Goal: Information Seeking & Learning: Check status

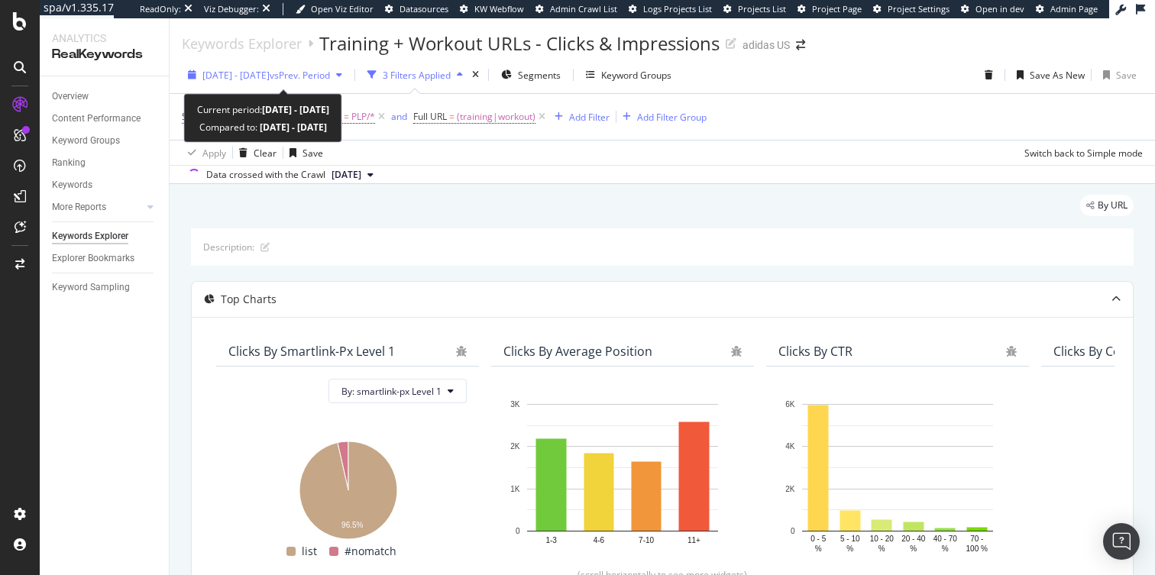
click at [270, 73] on span "[DATE] - [DATE]" at bounding box center [235, 75] width 67 height 13
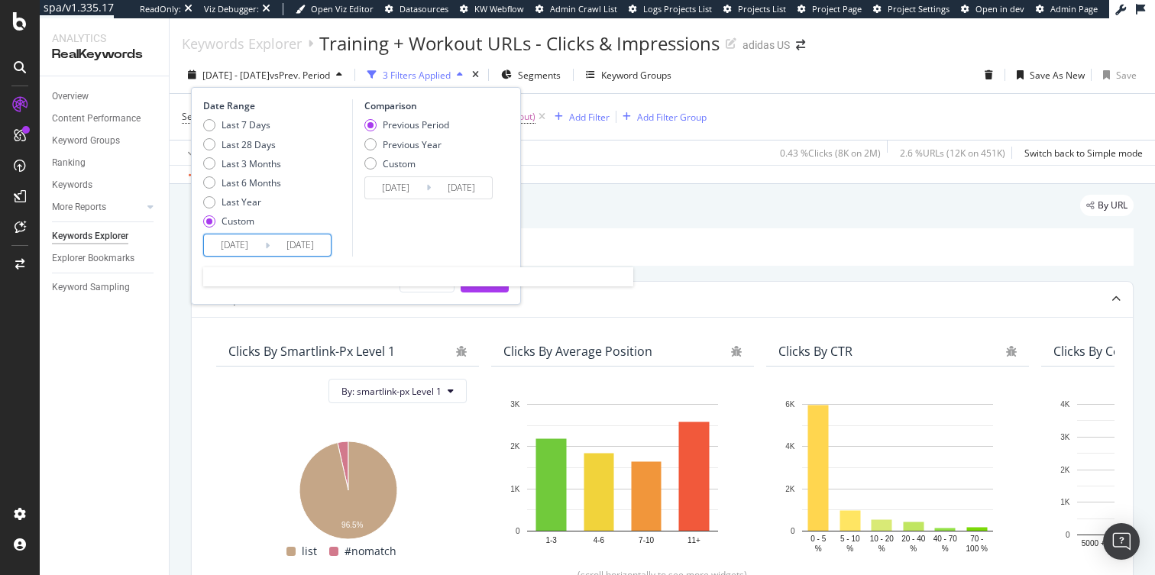
click at [300, 247] on input "[DATE]" at bounding box center [300, 245] width 61 height 21
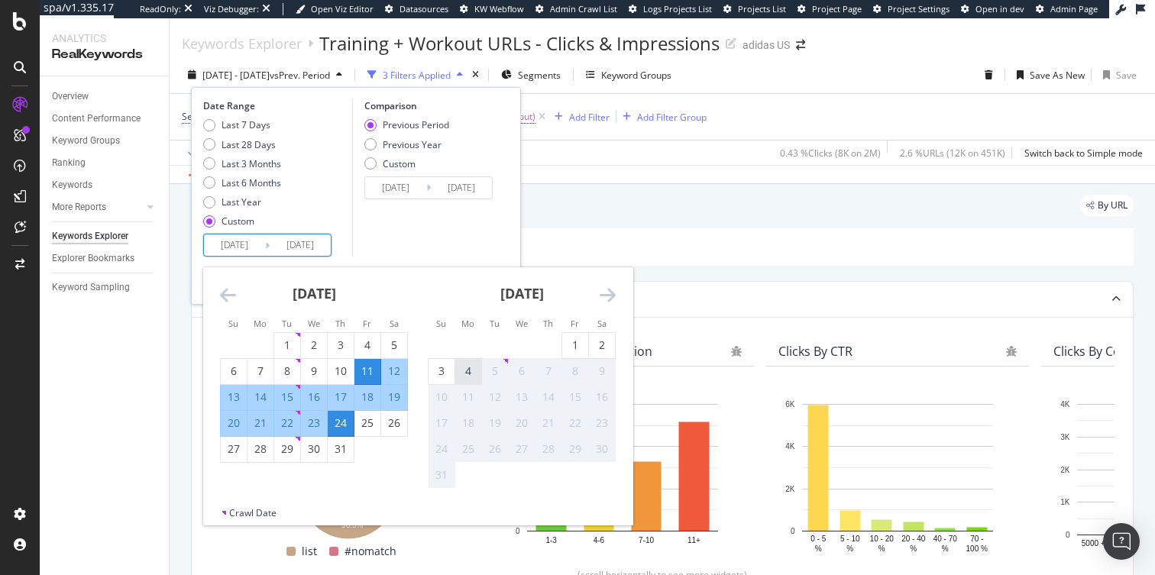
click at [467, 376] on div "4" at bounding box center [468, 371] width 26 height 15
type input "[DATE]"
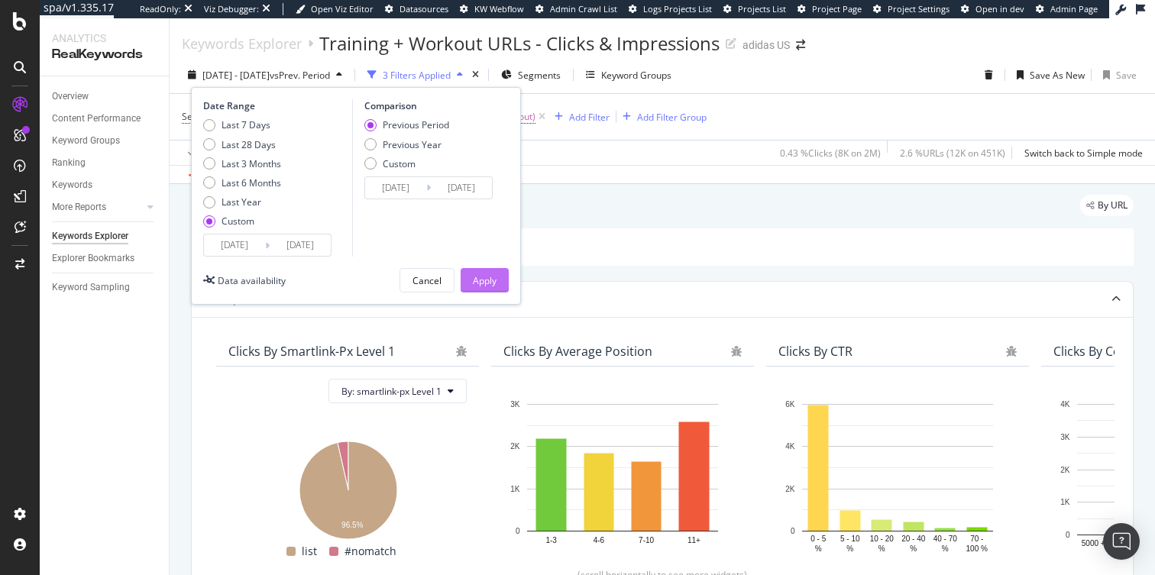
click at [490, 277] on div "Apply" at bounding box center [485, 280] width 24 height 13
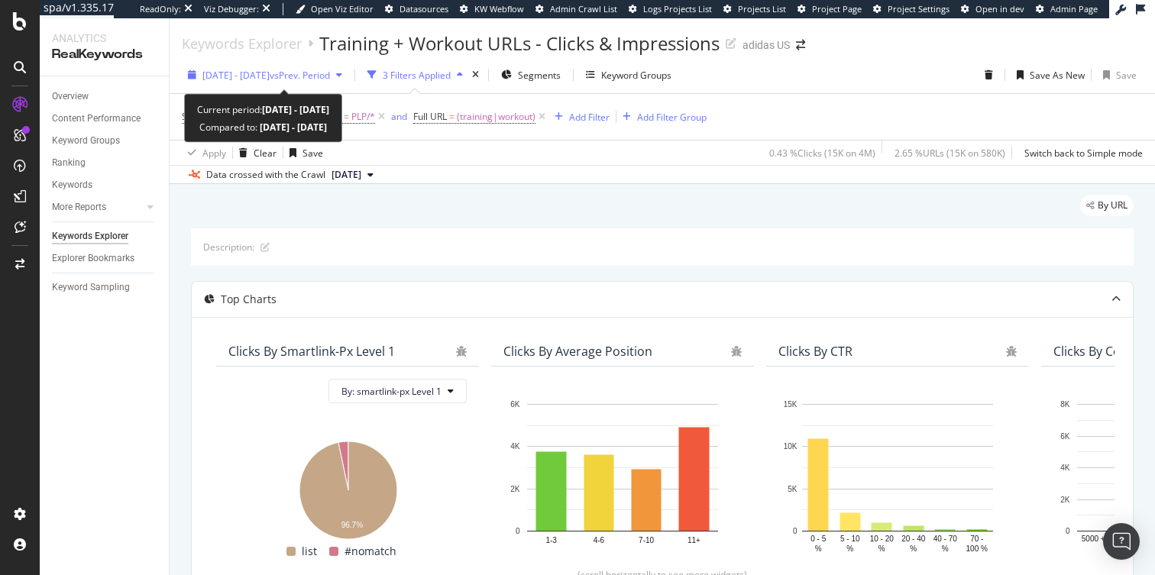
click at [326, 76] on span "vs Prev. Period" at bounding box center [300, 75] width 60 height 13
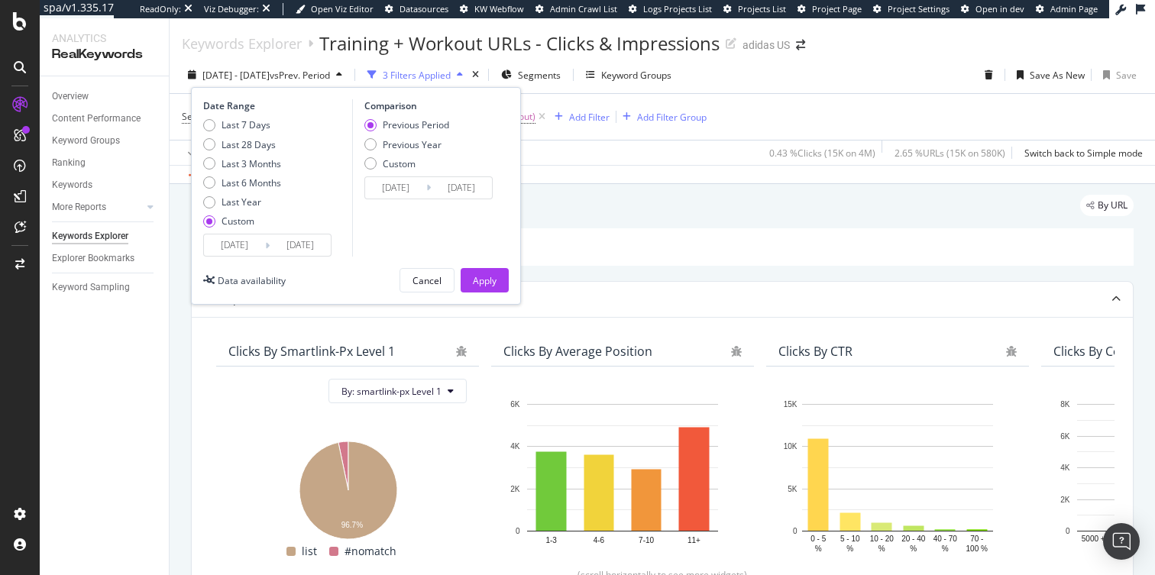
click at [667, 213] on div "By URL" at bounding box center [662, 212] width 943 height 34
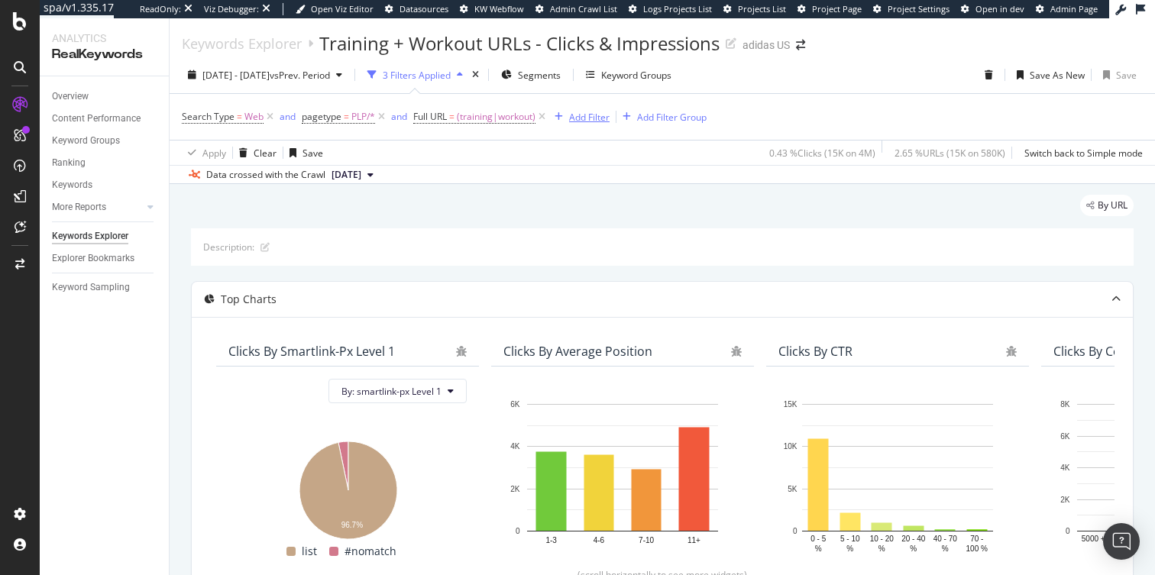
click at [577, 120] on div "Add Filter" at bounding box center [589, 117] width 40 height 13
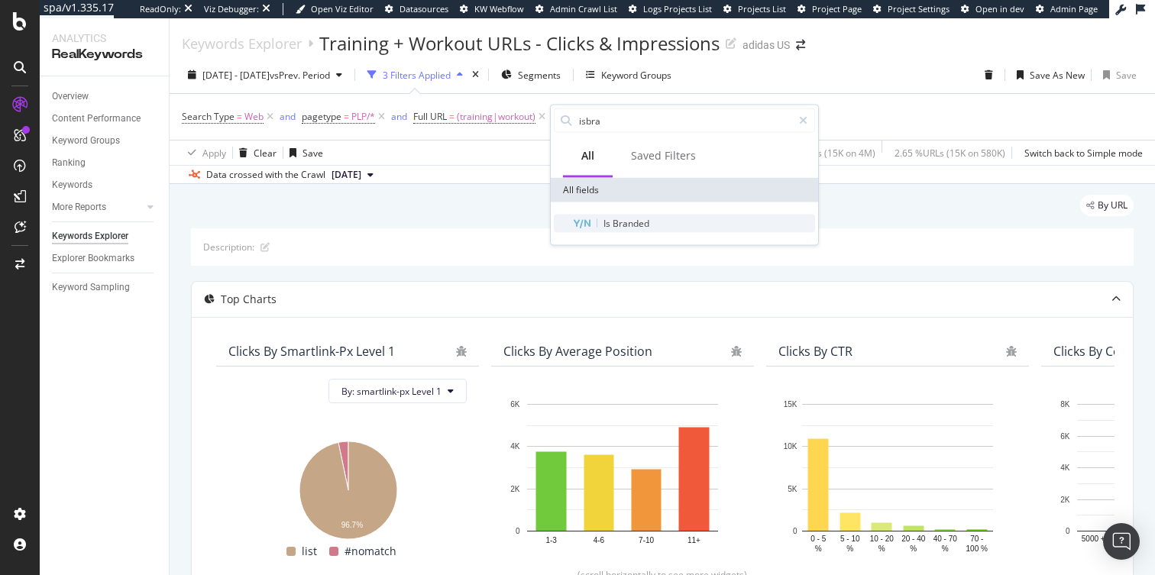
type input "isbra"
click at [639, 231] on div "Is Branded" at bounding box center [693, 224] width 243 height 18
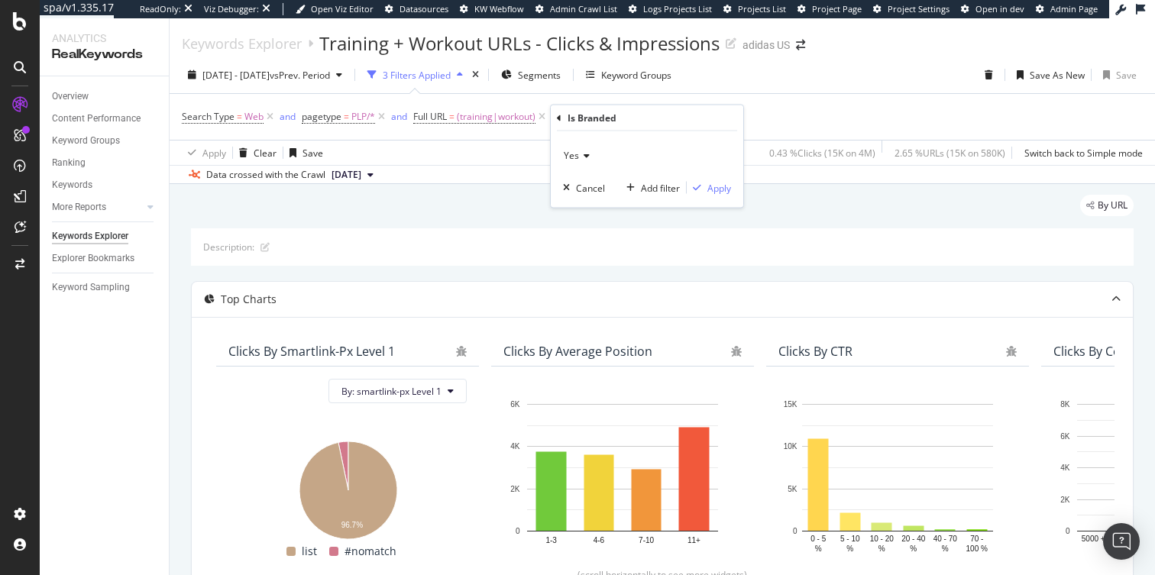
click at [583, 160] on icon at bounding box center [584, 155] width 11 height 9
click at [600, 202] on div "No" at bounding box center [649, 207] width 164 height 20
click at [700, 185] on icon "button" at bounding box center [697, 187] width 8 height 9
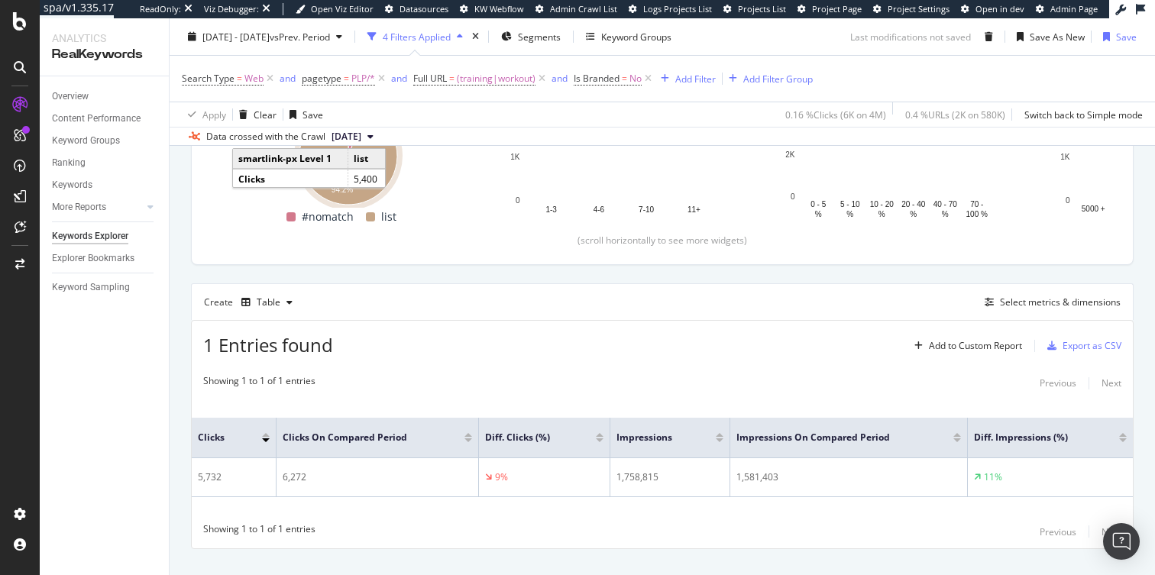
scroll to position [363, 0]
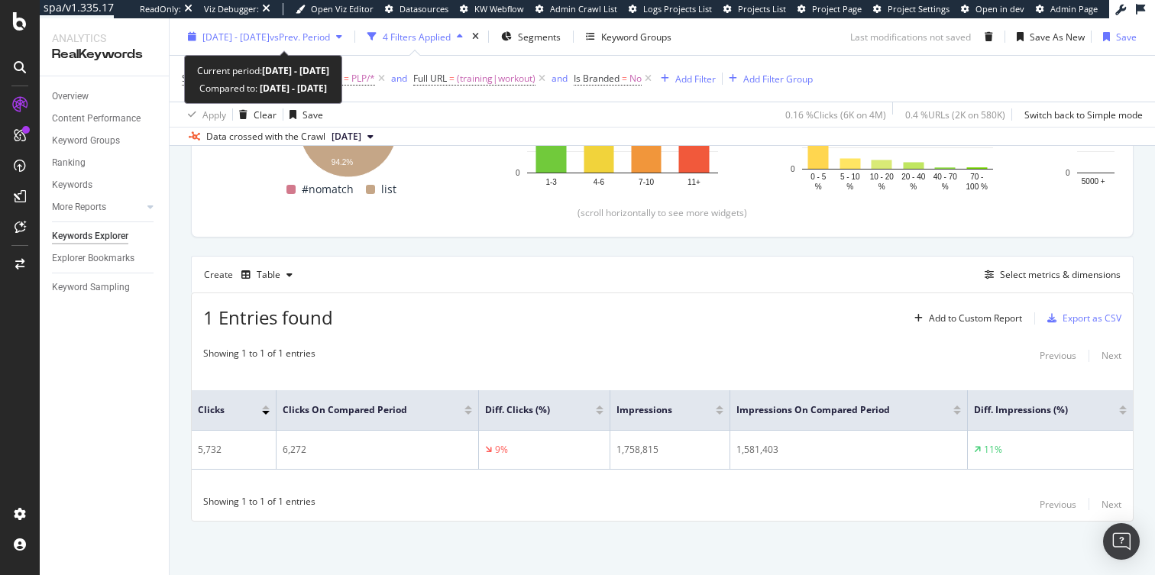
click at [330, 36] on span "vs Prev. Period" at bounding box center [300, 36] width 60 height 13
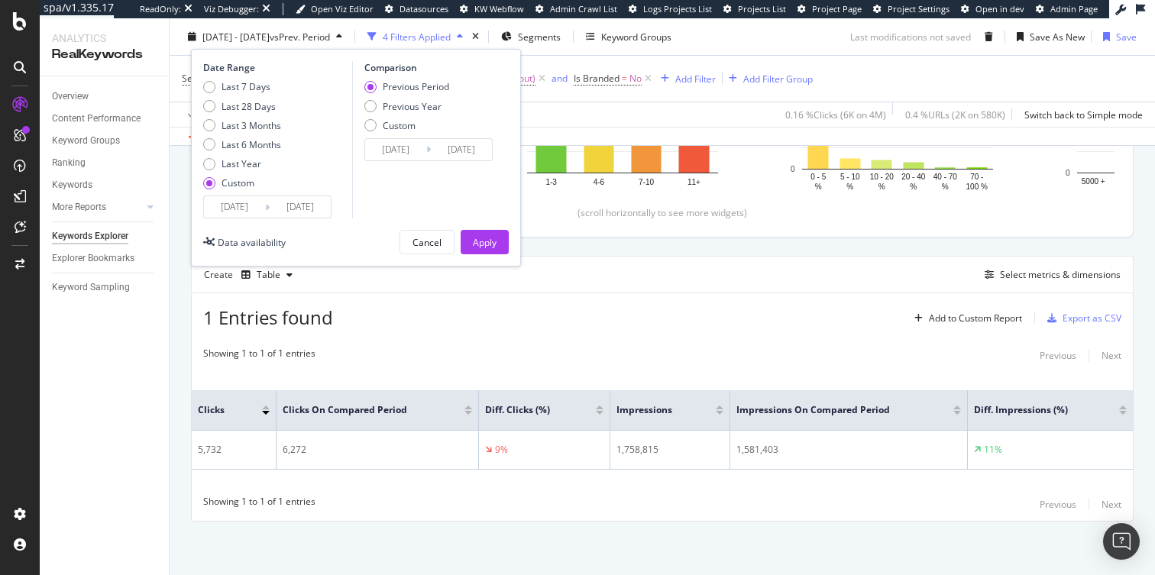
click at [312, 209] on input "[DATE]" at bounding box center [300, 206] width 61 height 21
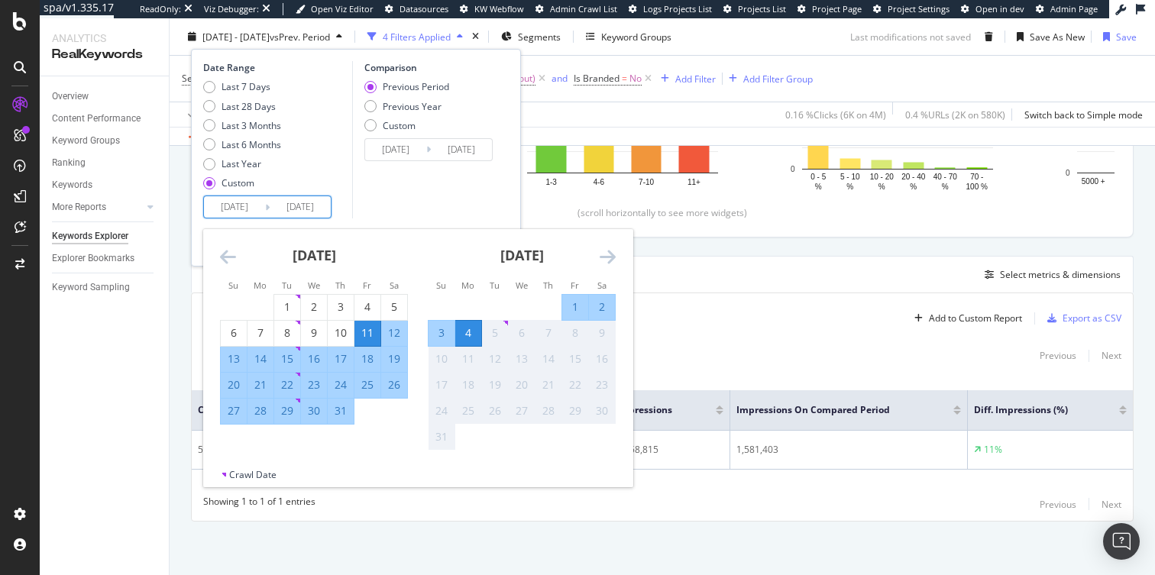
click at [348, 179] on div "Date Range Last 7 Days Last 28 Days Last 3 Months Last 6 Months Last Year Custo…" at bounding box center [356, 139] width 306 height 157
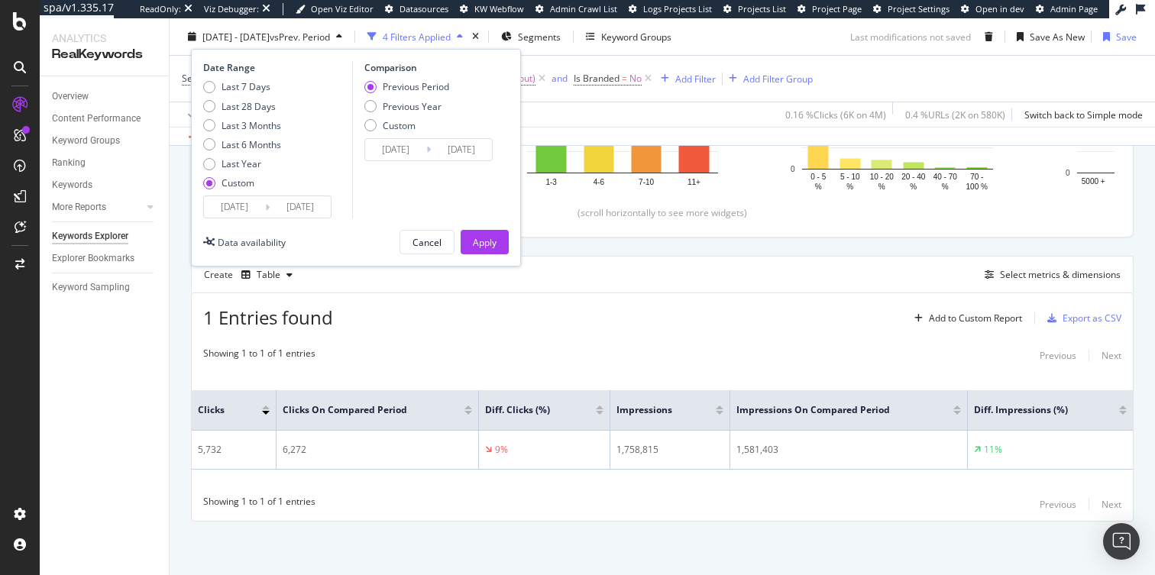
click at [601, 245] on div "Description: Top Charts Clicks By smartlink-px Level 1 By: smartlink-px Level 1…" at bounding box center [662, 194] width 943 height 656
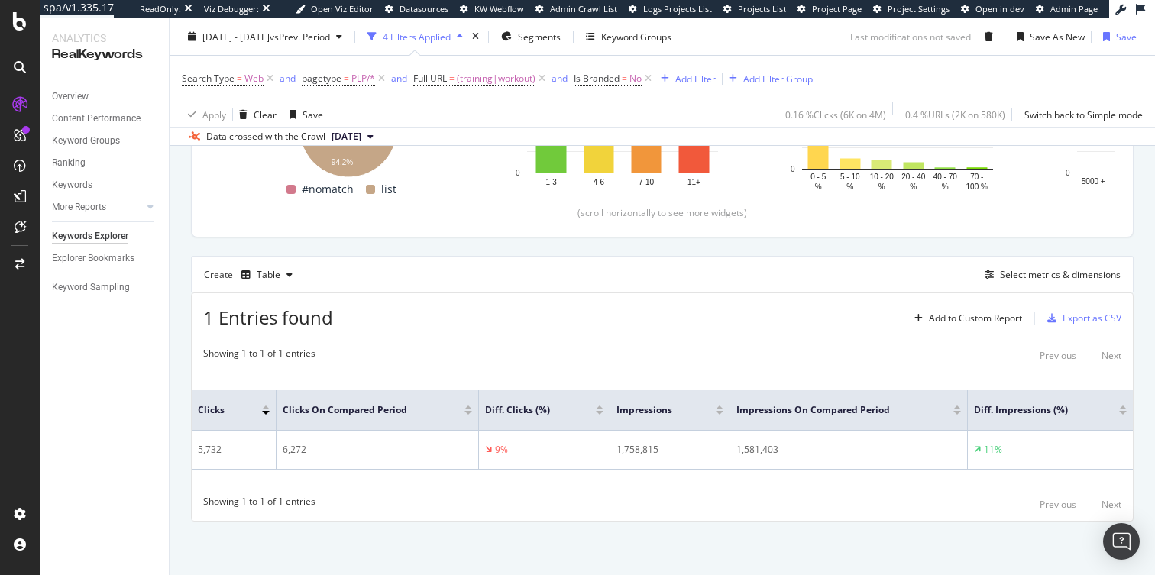
scroll to position [0, 0]
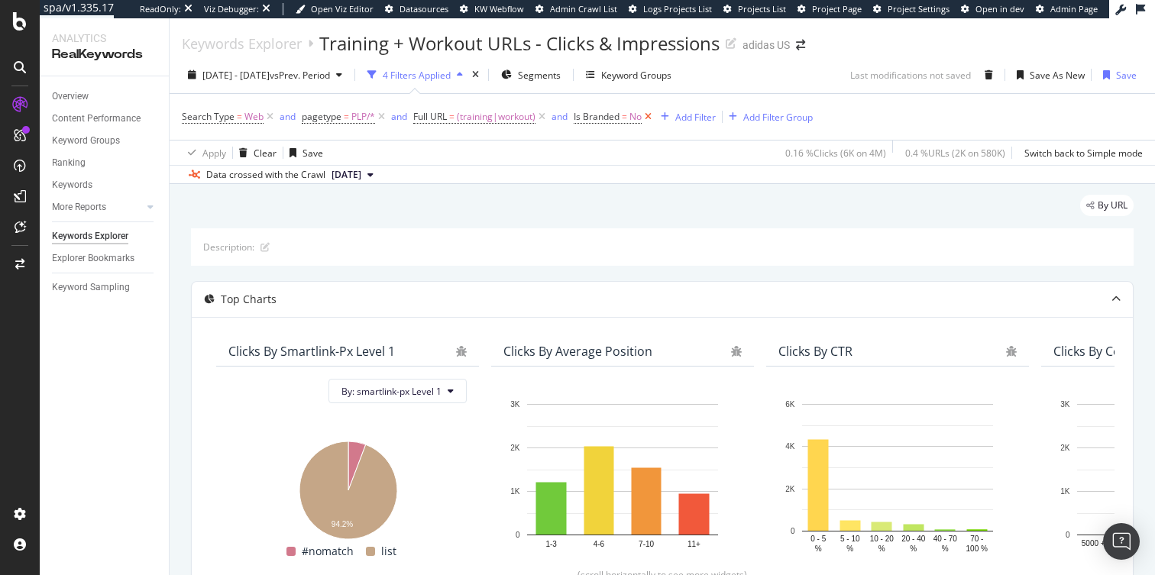
click at [652, 116] on icon at bounding box center [648, 116] width 13 height 15
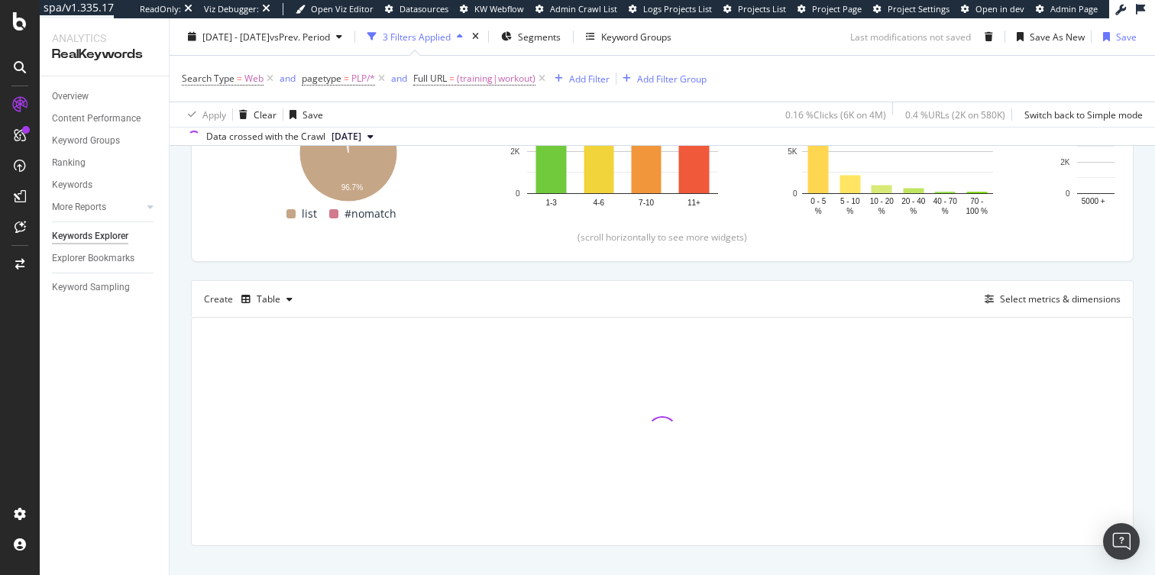
scroll to position [363, 0]
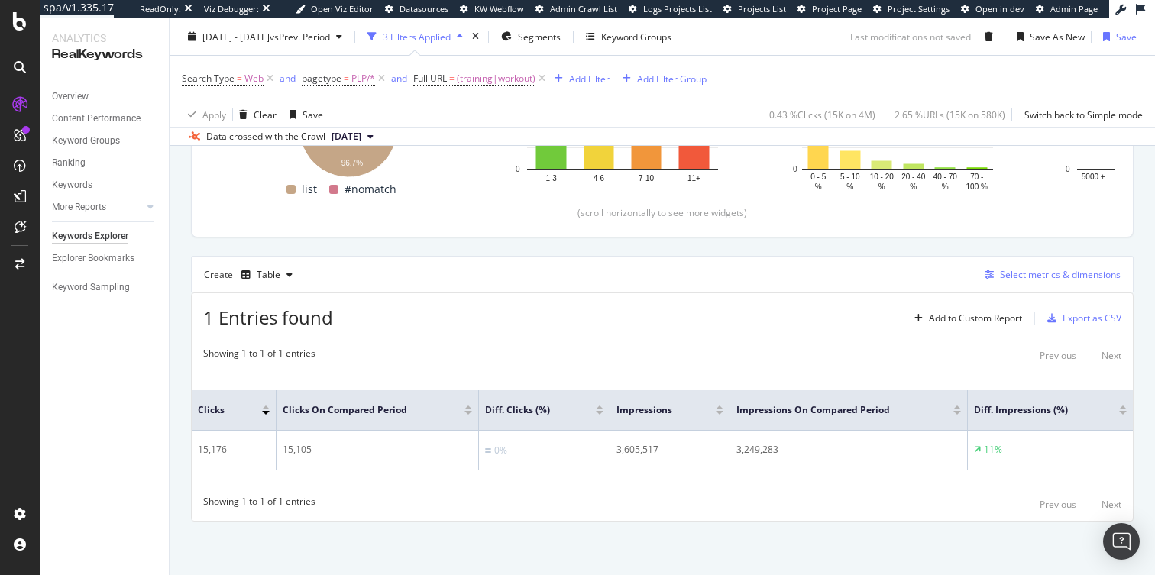
click at [1027, 280] on div "Select metrics & dimensions" at bounding box center [1060, 274] width 121 height 13
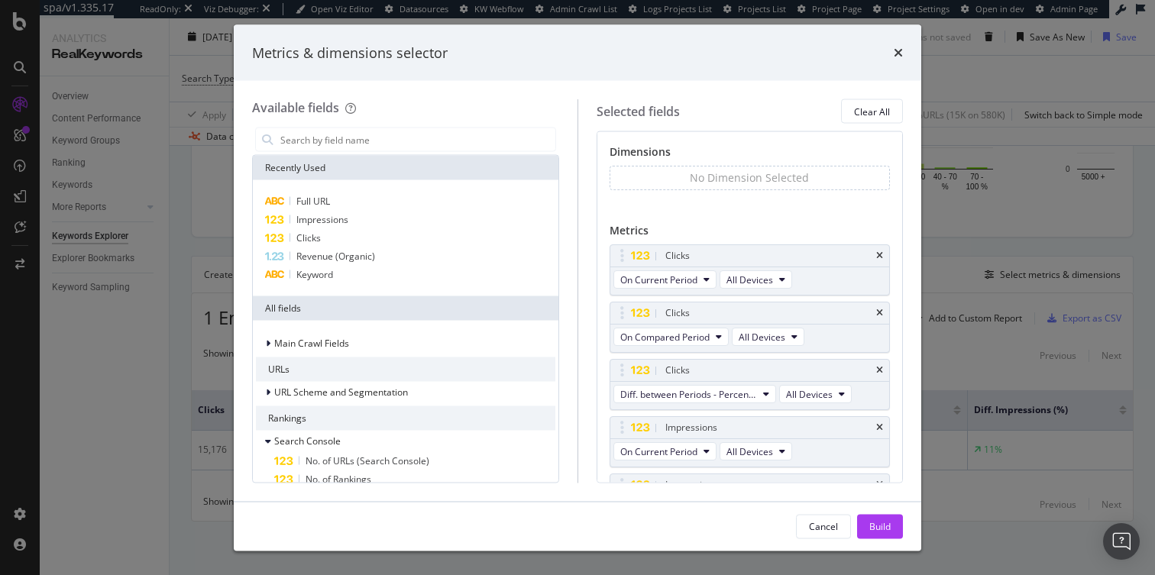
click at [986, 321] on div "Metrics & dimensions selector Available fields Recently Used Full URL Impressio…" at bounding box center [577, 287] width 1155 height 575
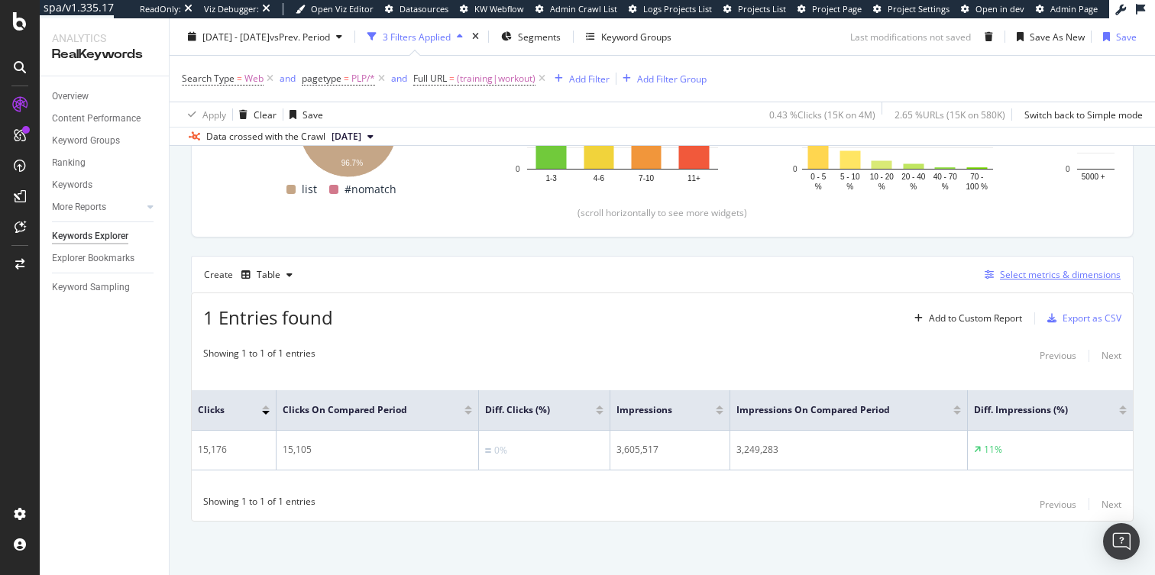
click at [1051, 271] on div "Select metrics & dimensions" at bounding box center [1060, 274] width 121 height 13
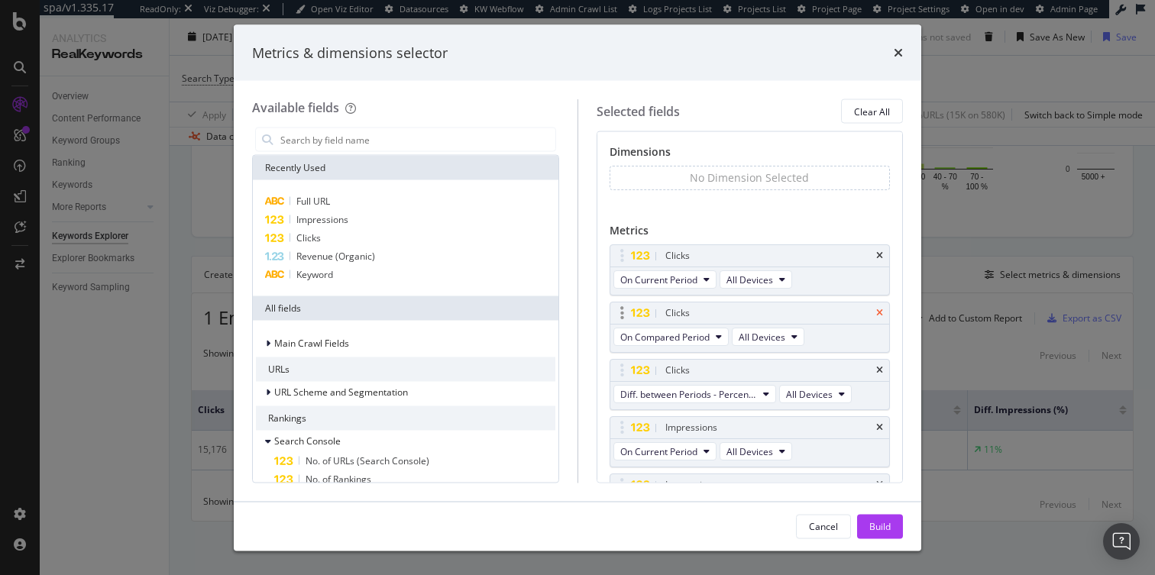
click at [879, 311] on icon "times" at bounding box center [879, 313] width 7 height 9
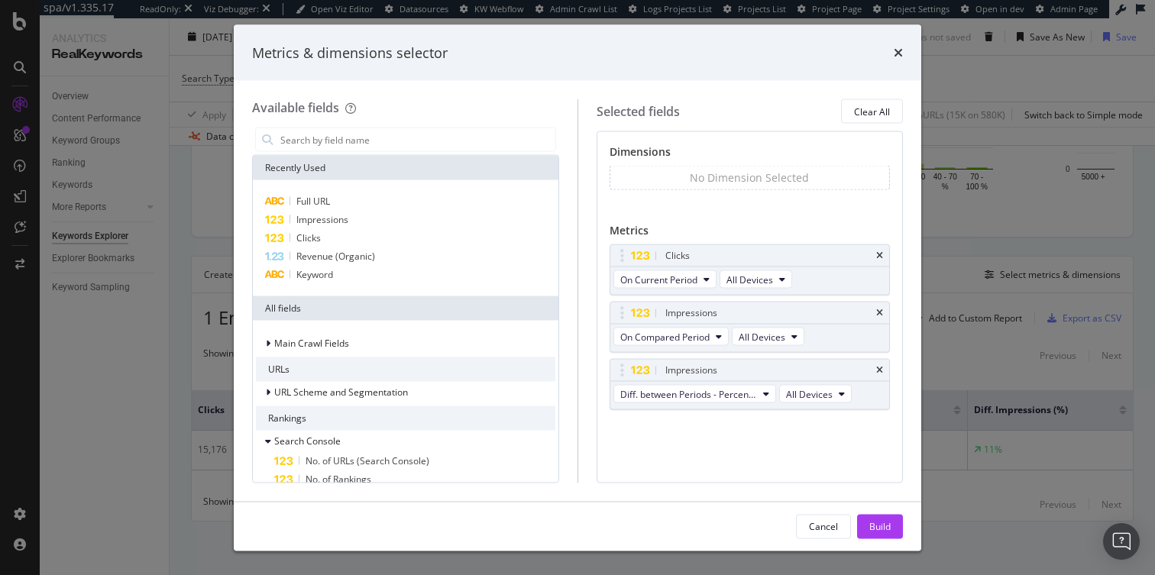
click at [879, 311] on icon "times" at bounding box center [879, 313] width 7 height 9
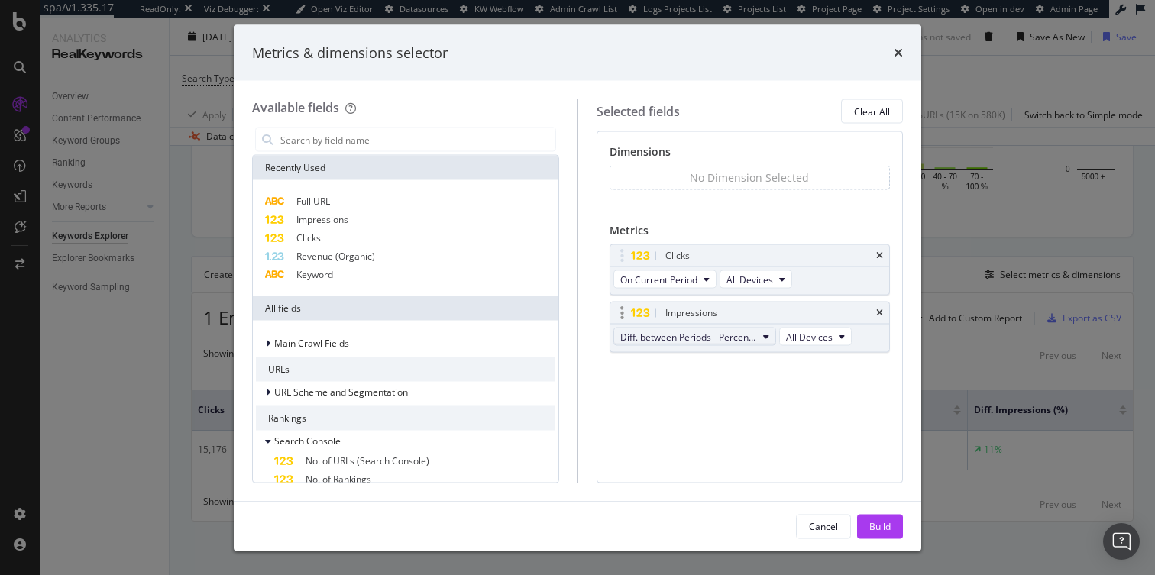
click at [728, 338] on span "Diff. between Periods - Percentage" at bounding box center [688, 336] width 137 height 13
click at [717, 366] on span "On Current Period" at bounding box center [703, 365] width 152 height 14
click at [879, 526] on div "Build" at bounding box center [880, 526] width 21 height 13
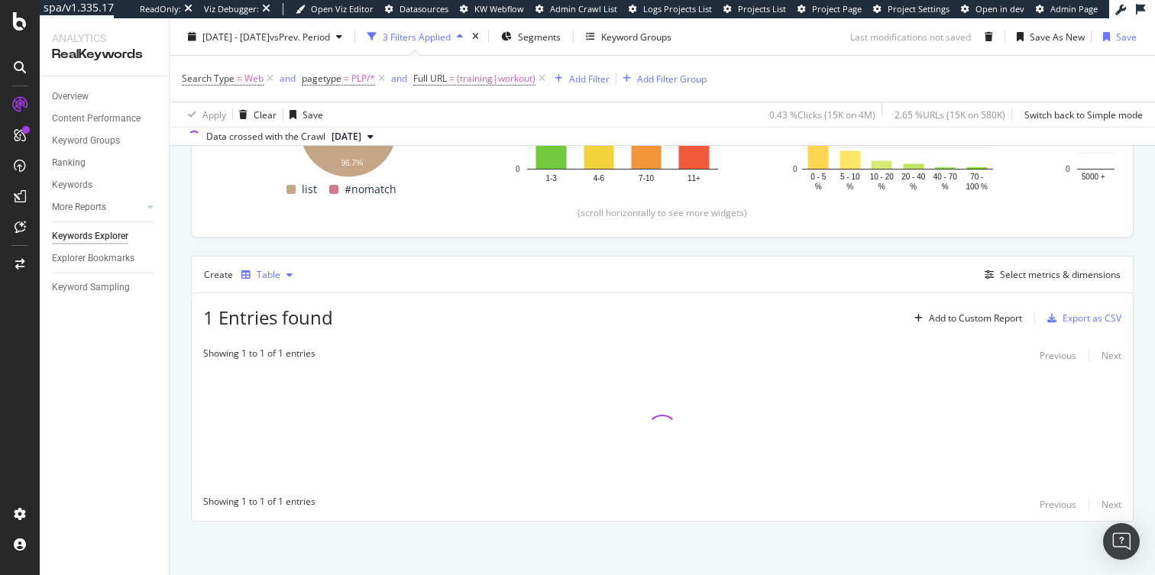
click at [265, 273] on div "Table" at bounding box center [269, 274] width 24 height 9
click at [285, 321] on div "Trend" at bounding box center [284, 325] width 25 height 13
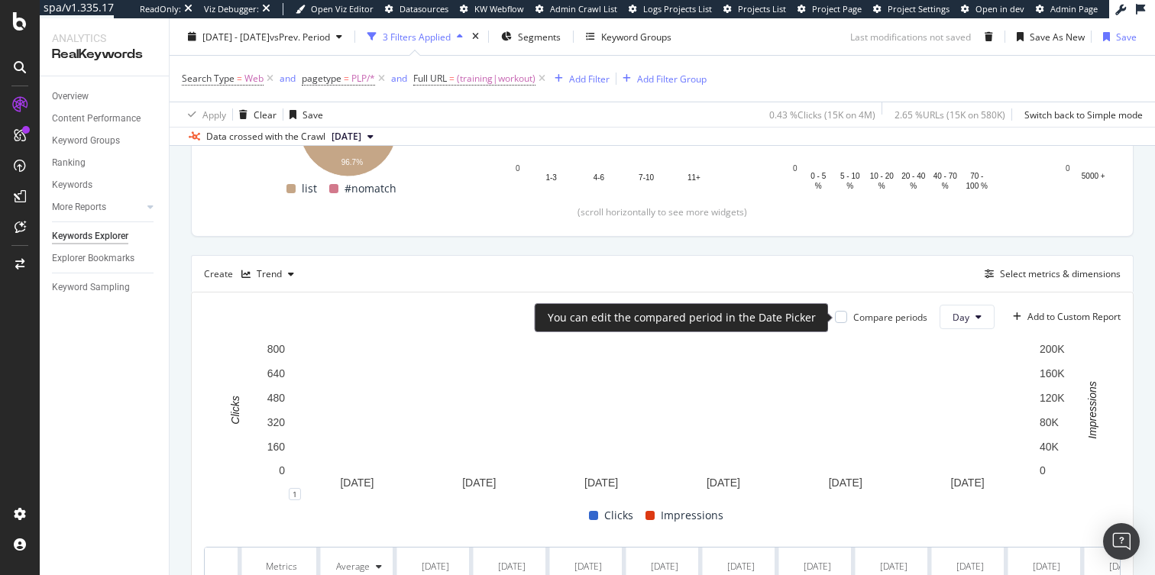
click at [879, 317] on div "Compare periods" at bounding box center [890, 317] width 74 height 13
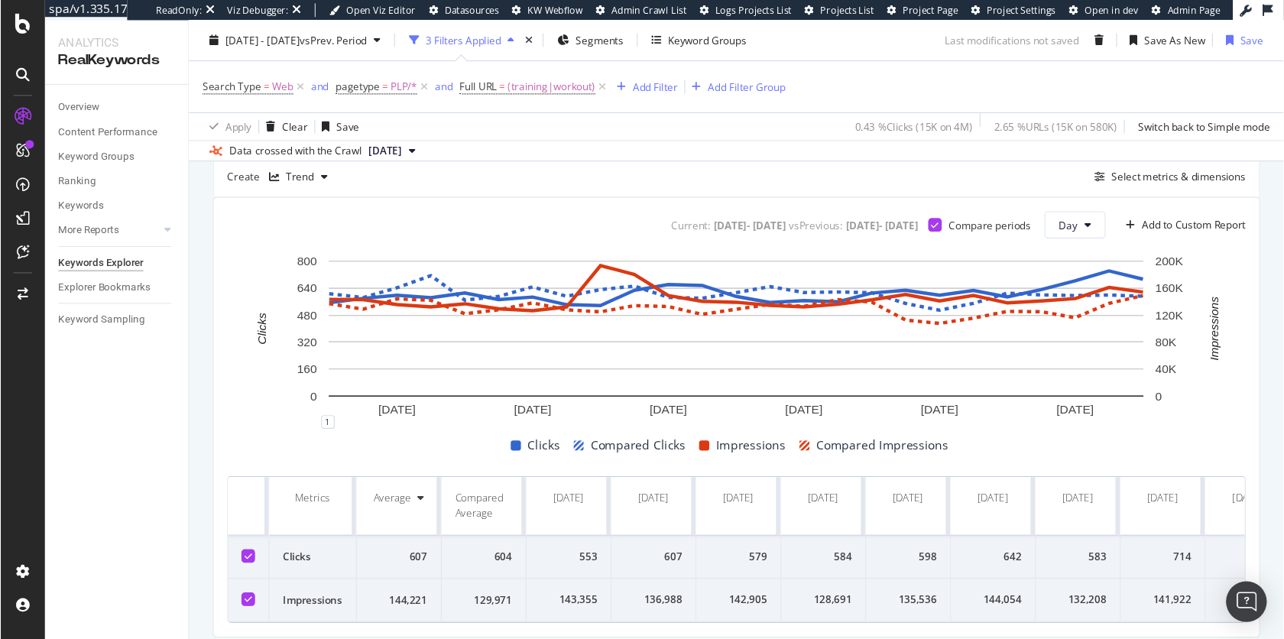
scroll to position [447, 0]
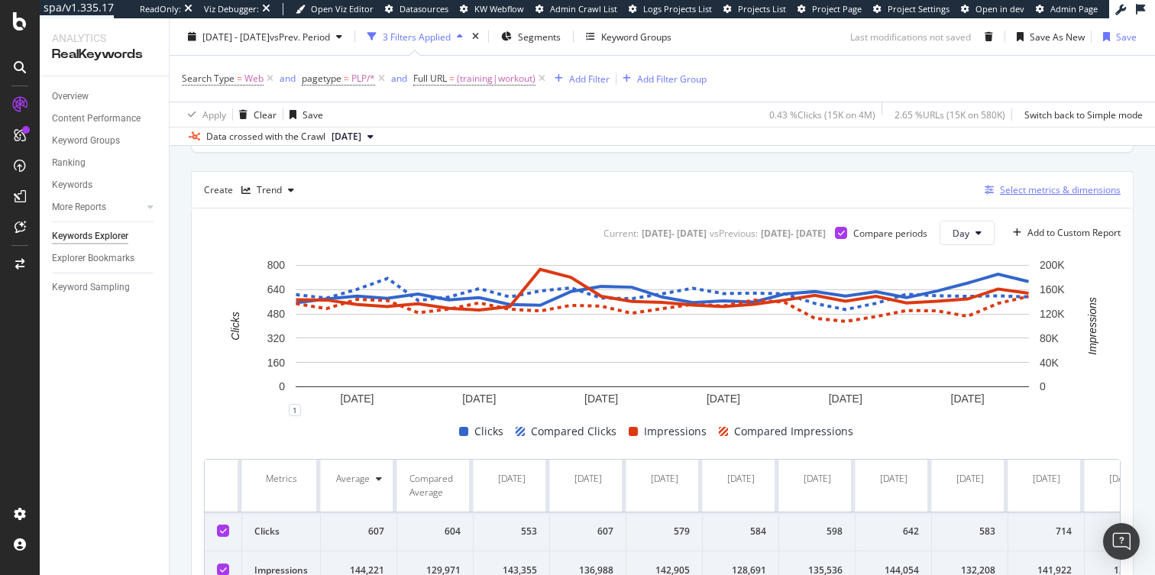
click at [1017, 190] on div "Select metrics & dimensions" at bounding box center [1060, 189] width 121 height 13
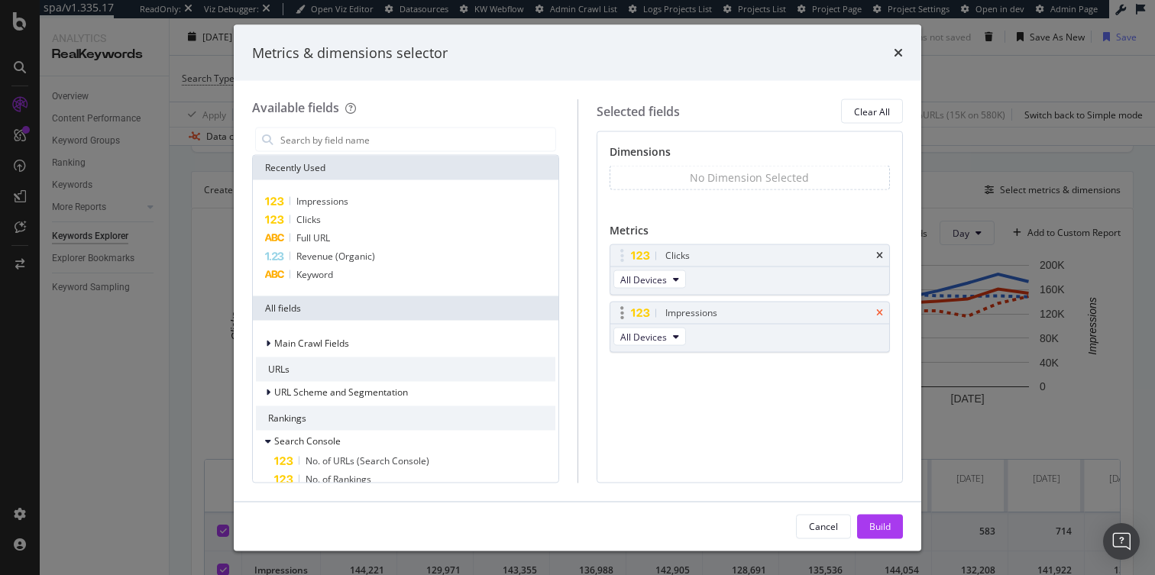
click at [882, 313] on icon "times" at bounding box center [879, 313] width 7 height 9
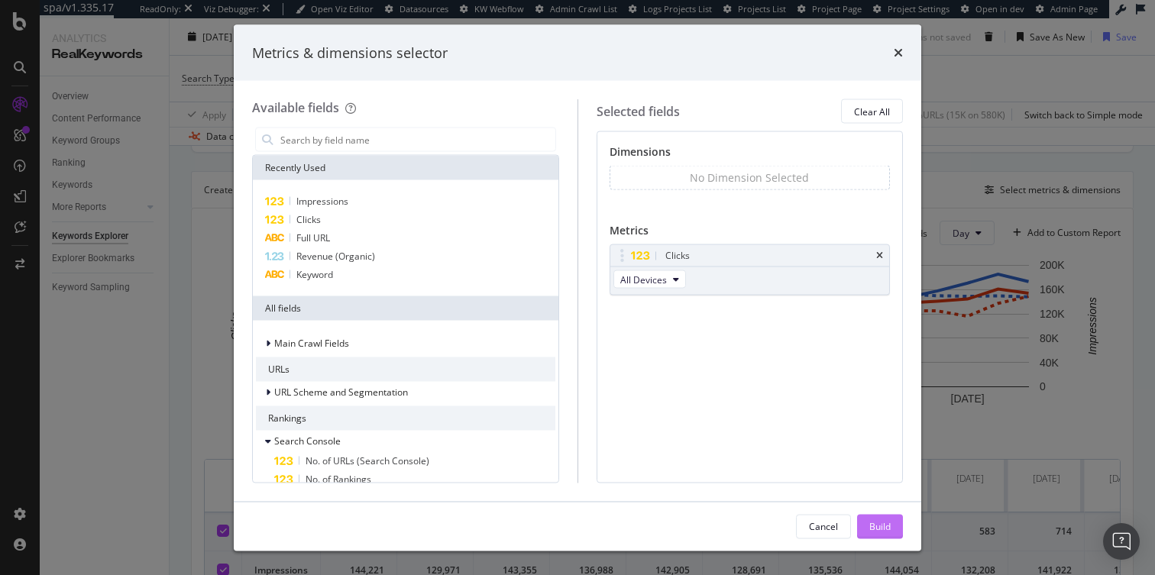
click at [886, 526] on div "Build" at bounding box center [880, 526] width 21 height 13
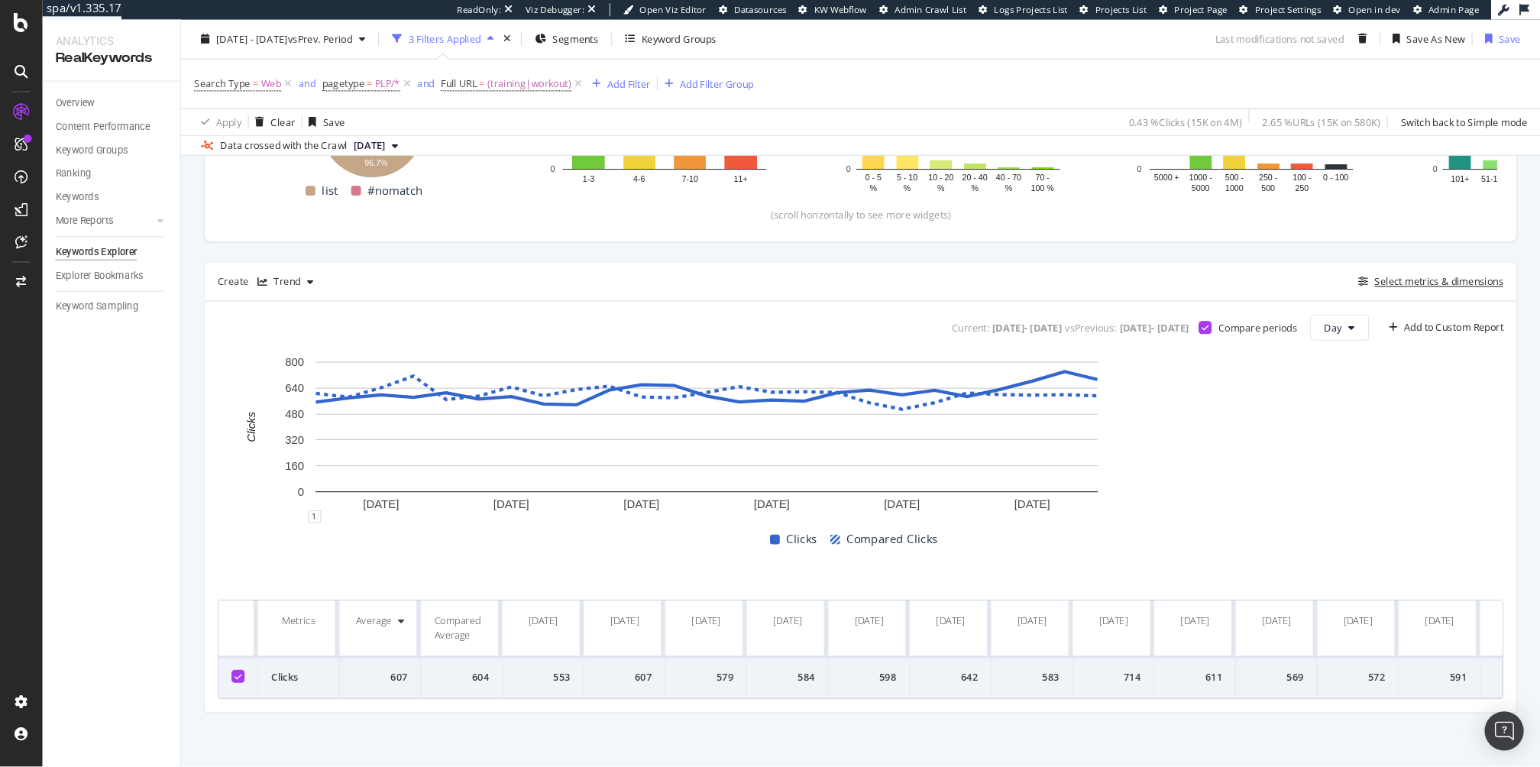
scroll to position [326, 0]
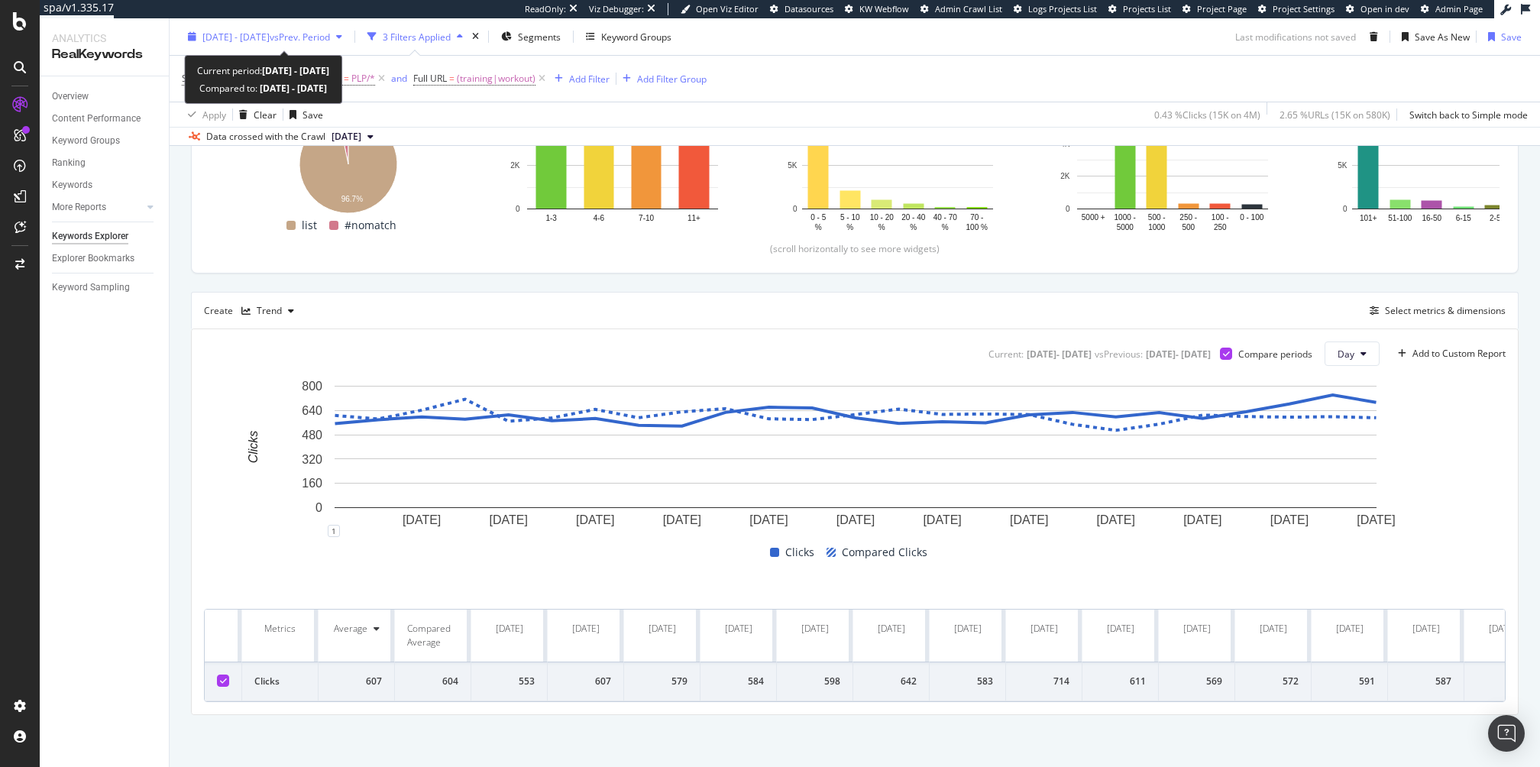
click at [270, 36] on span "[DATE] - [DATE]" at bounding box center [235, 36] width 67 height 13
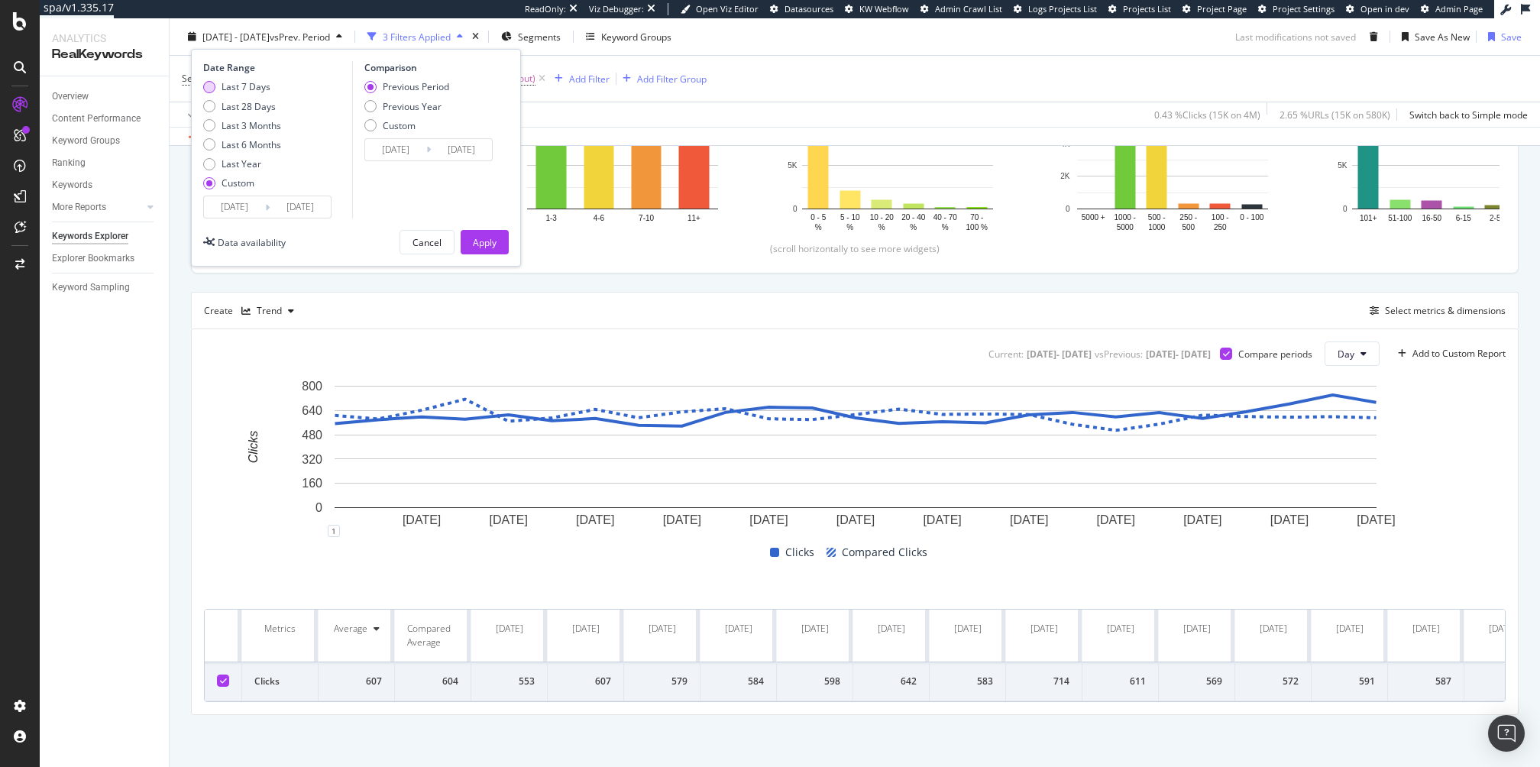
click at [232, 87] on div "Last 7 Days" at bounding box center [246, 86] width 49 height 13
type input "[DATE]"
click at [492, 238] on div "Apply" at bounding box center [485, 241] width 24 height 13
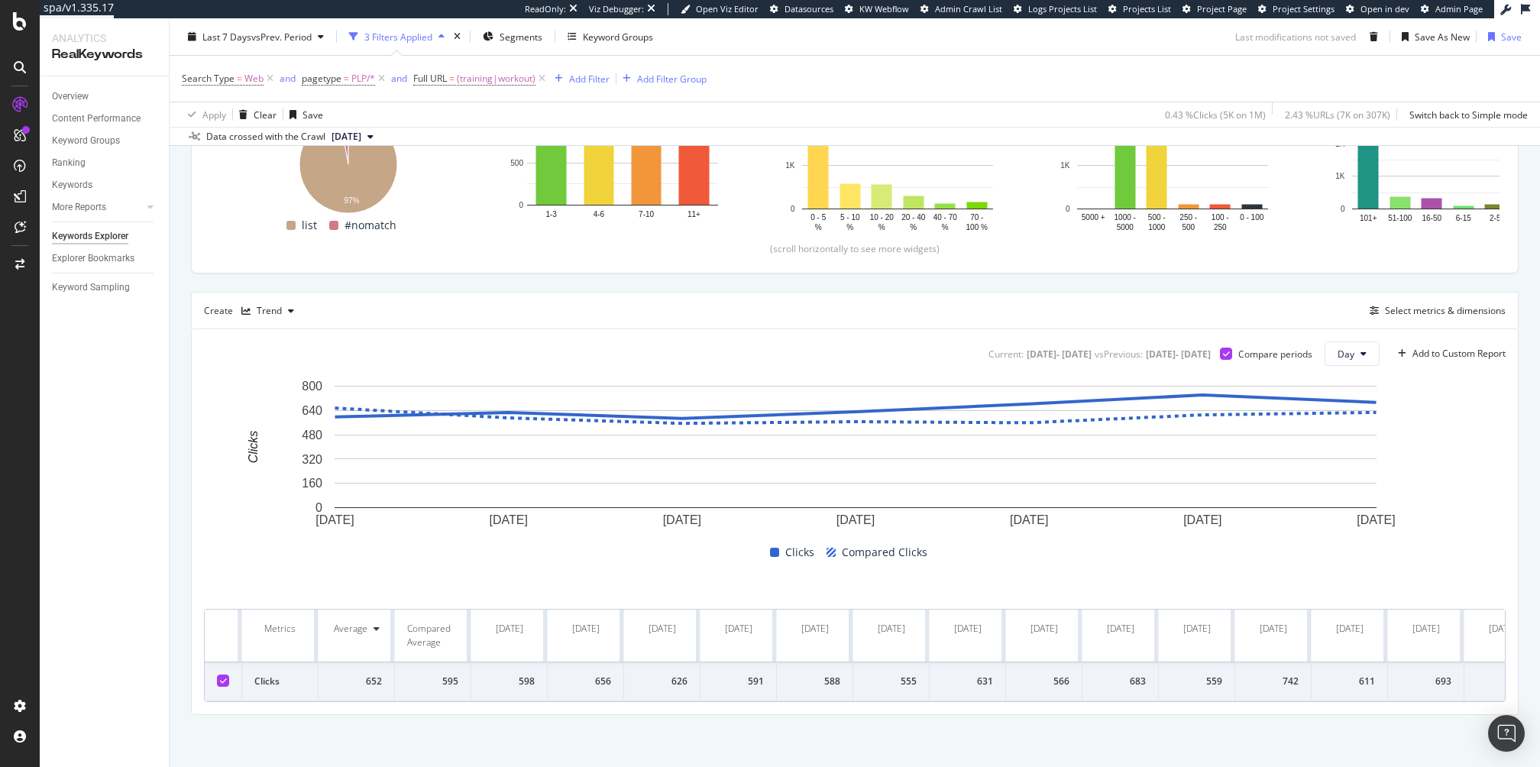
click at [177, 338] on div "By URL Description: Top Charts Clicks By smartlink-px Level 1 By: smartlink-px …" at bounding box center [855, 313] width 1371 height 911
click at [1155, 313] on div "Select metrics & dimensions" at bounding box center [1445, 310] width 121 height 13
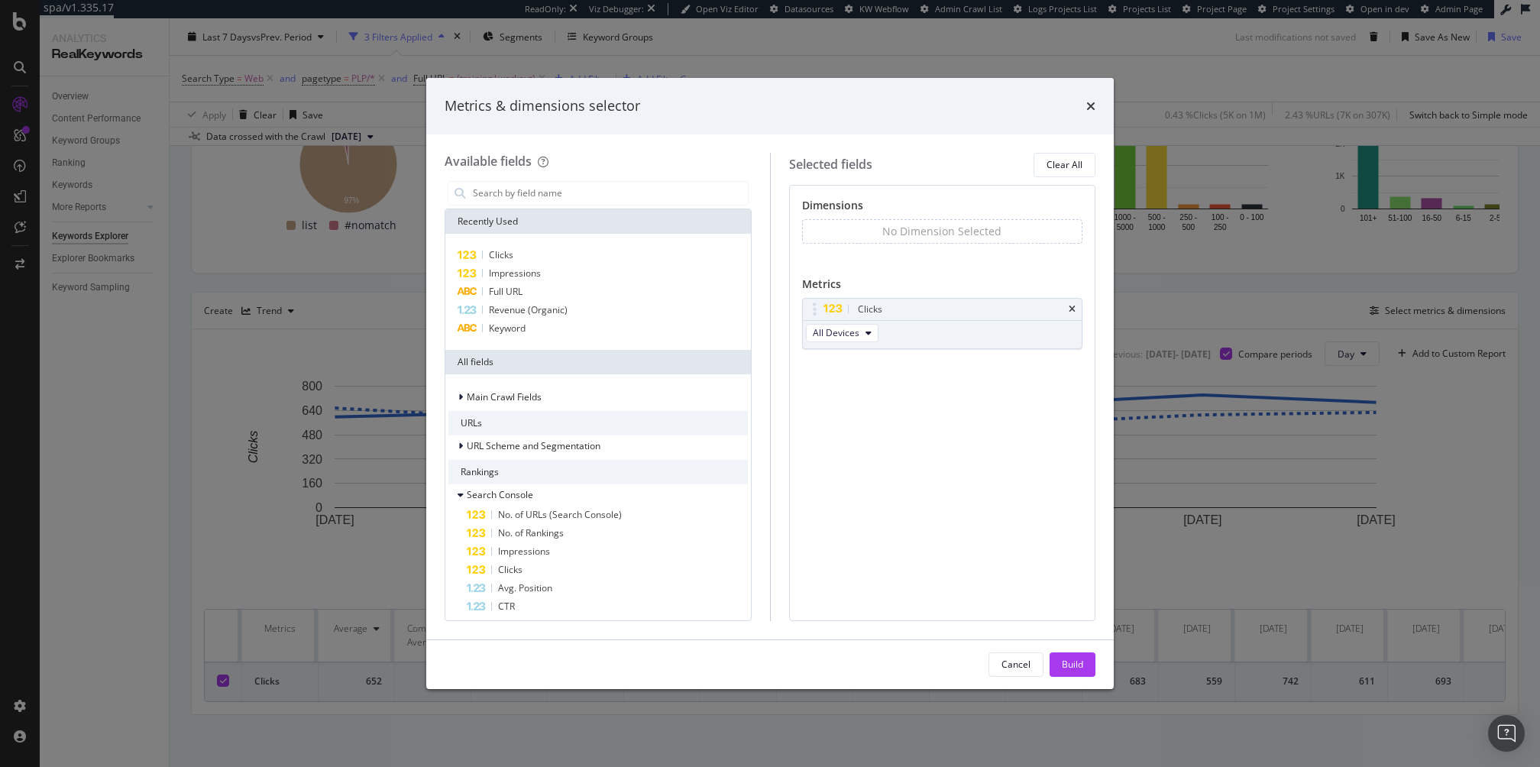
click at [1155, 321] on div "Metrics & dimensions selector Available fields Recently Used Clicks Impressions…" at bounding box center [770, 383] width 1540 height 767
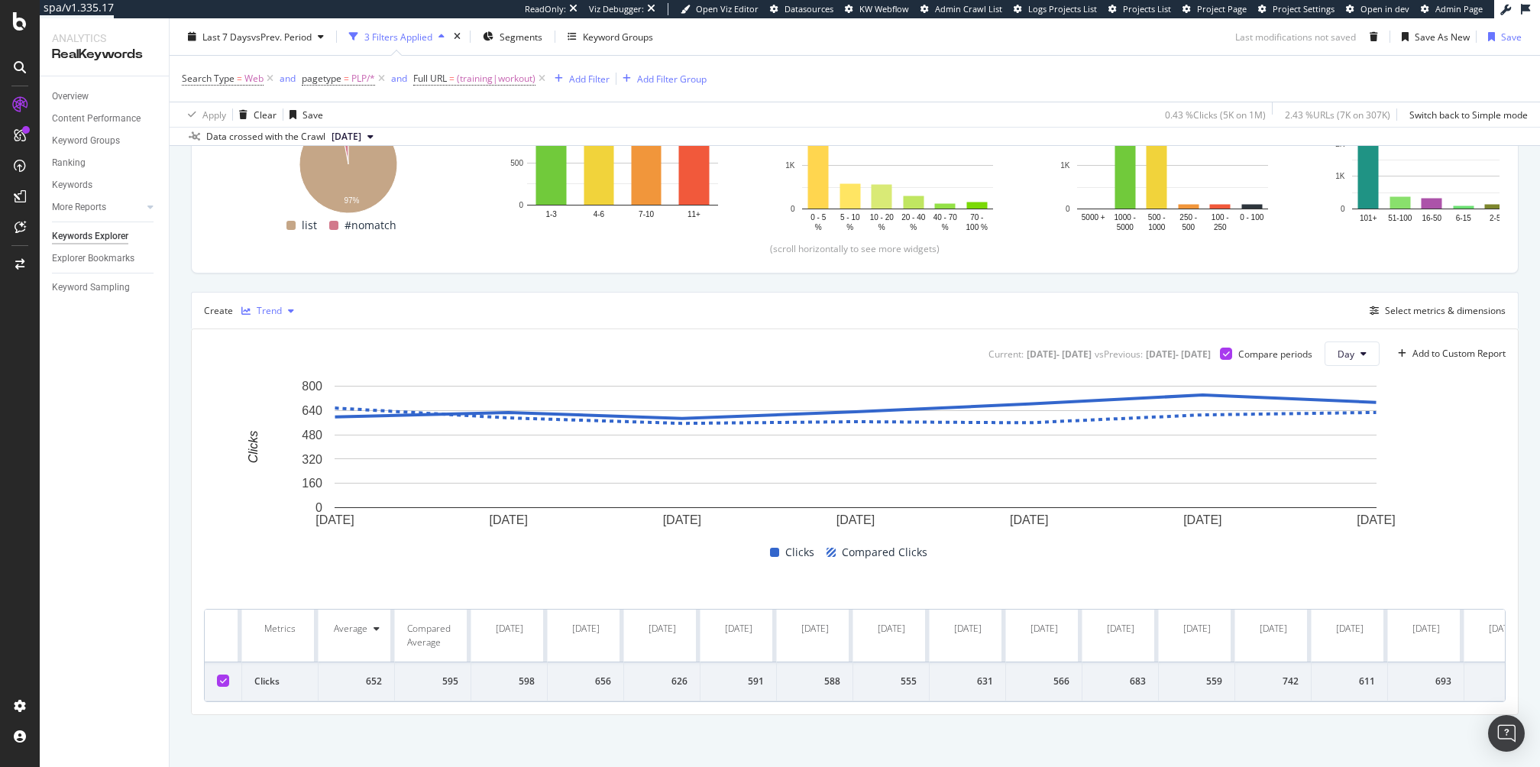
click at [282, 309] on div "button" at bounding box center [291, 310] width 18 height 9
click at [297, 335] on div "Table" at bounding box center [276, 335] width 70 height 19
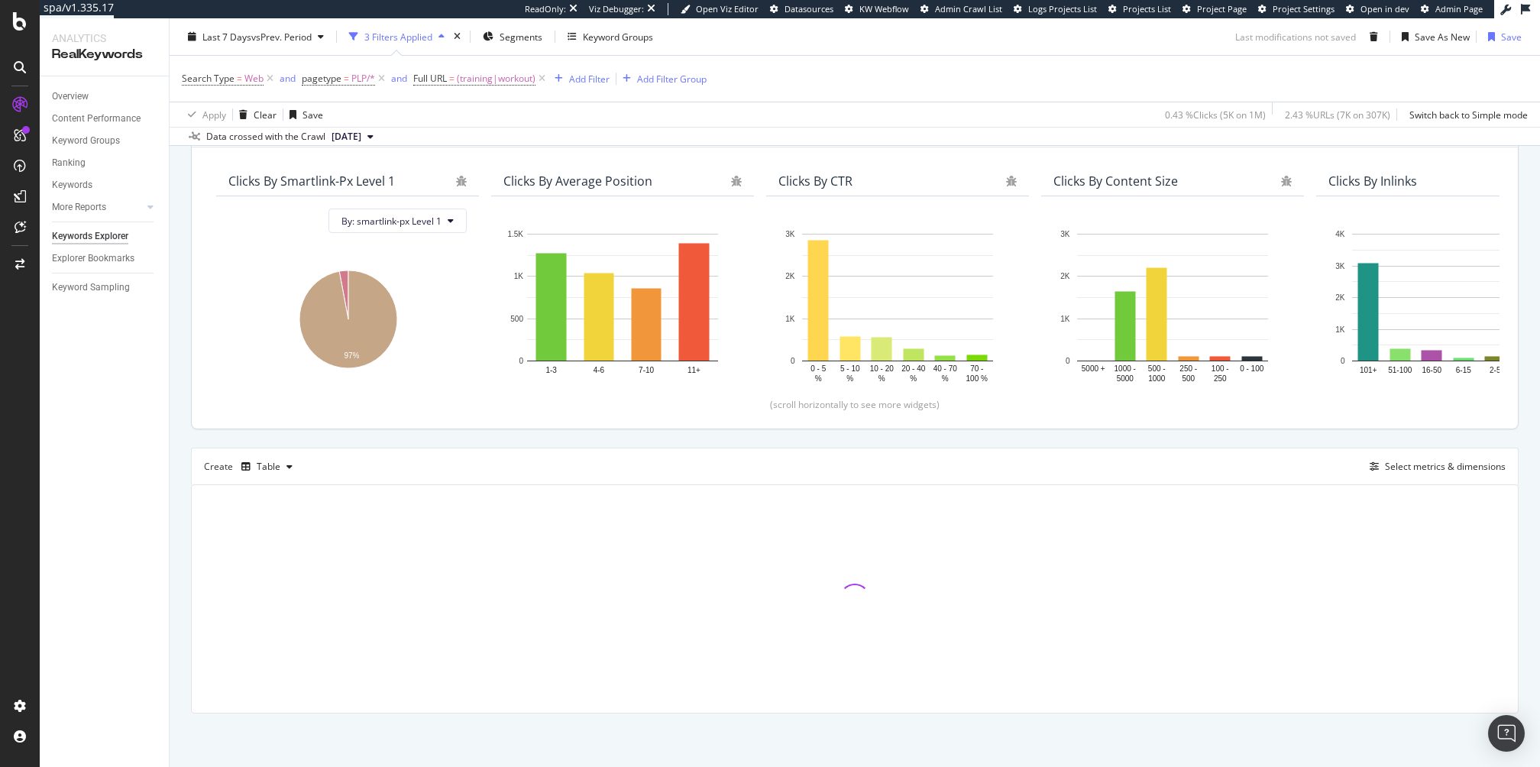
scroll to position [170, 0]
click at [1155, 459] on div "Select metrics & dimensions" at bounding box center [1435, 467] width 142 height 17
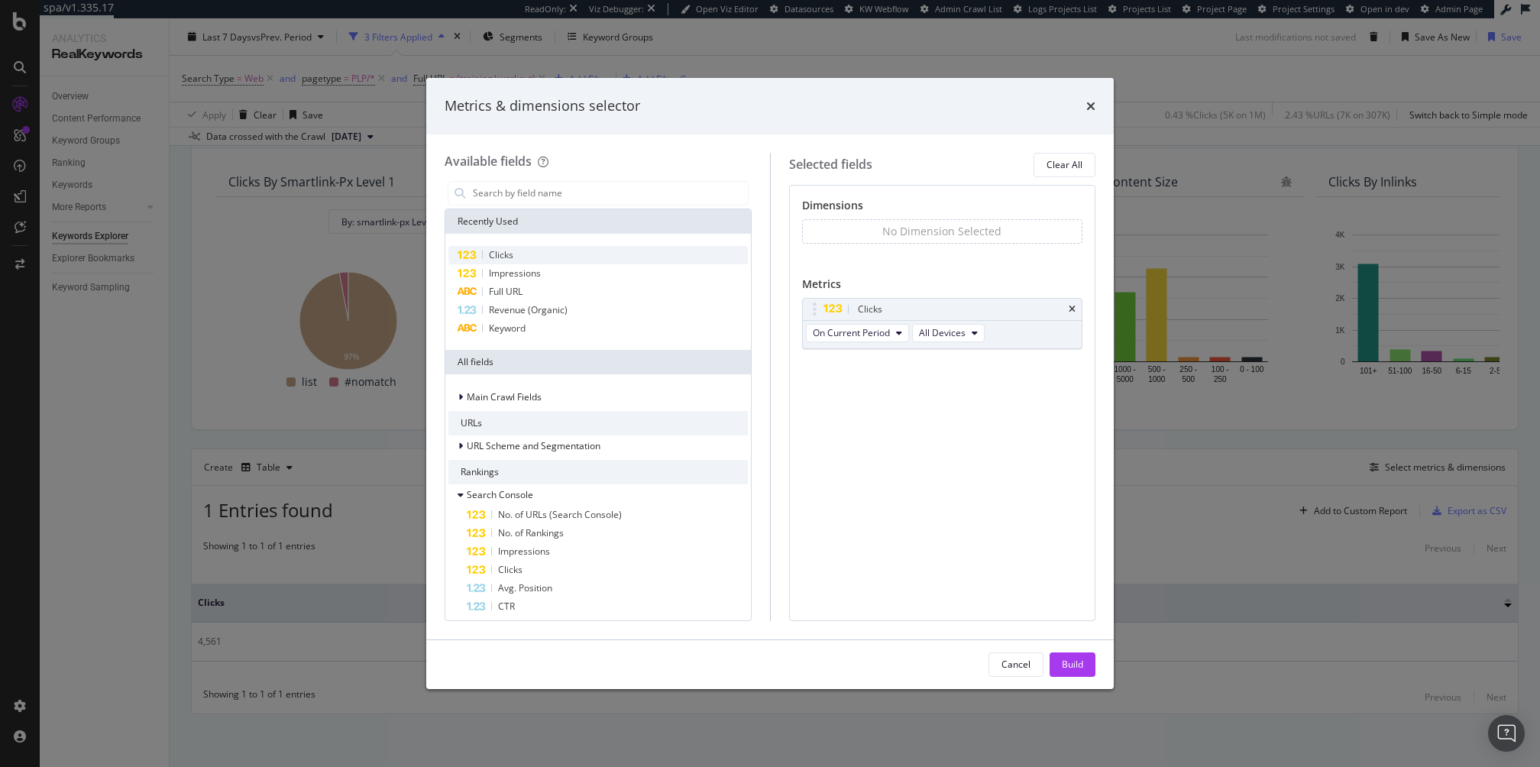
click at [593, 259] on div "Clicks" at bounding box center [599, 255] width 300 height 18
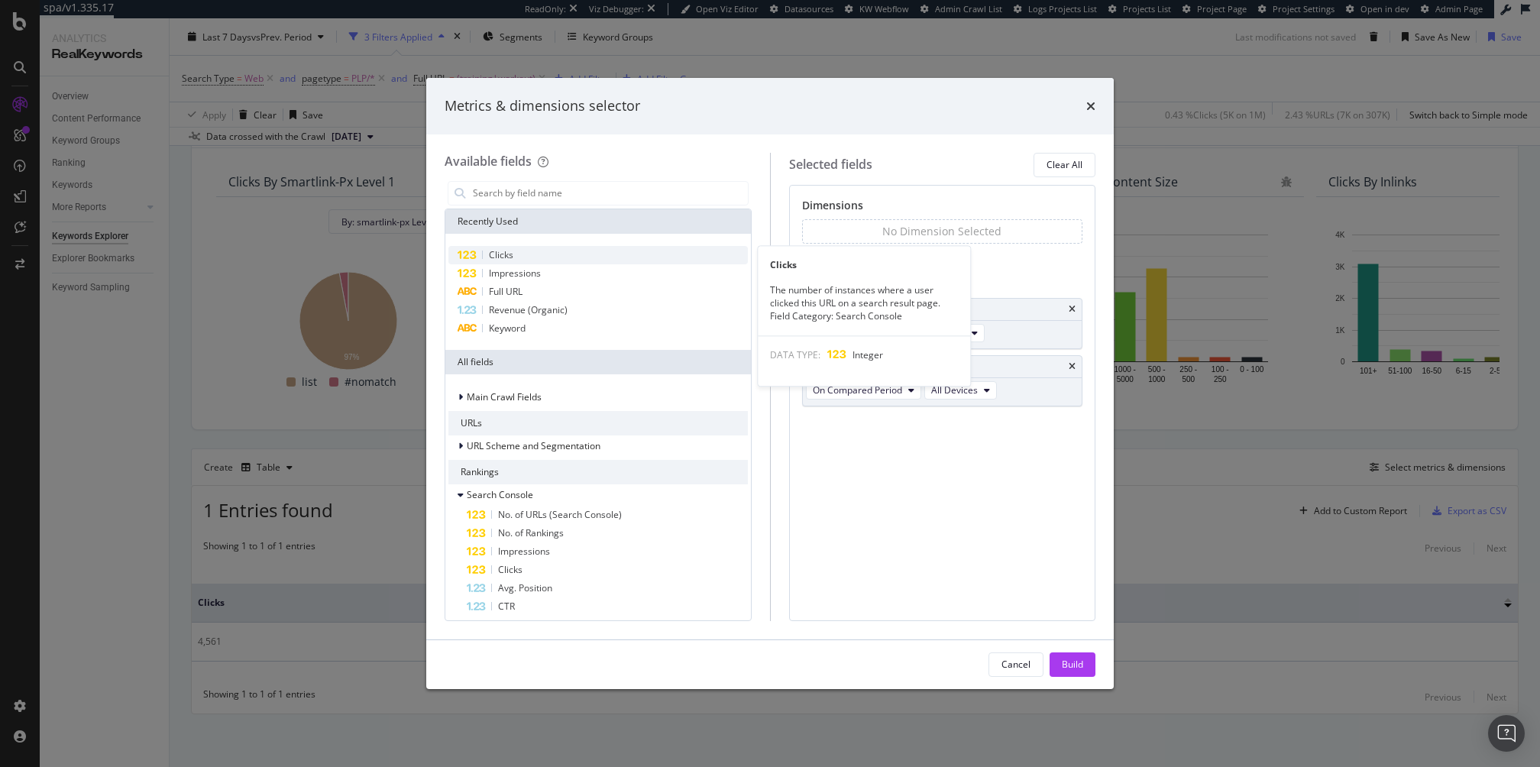
click at [581, 248] on div "Clicks" at bounding box center [599, 255] width 300 height 18
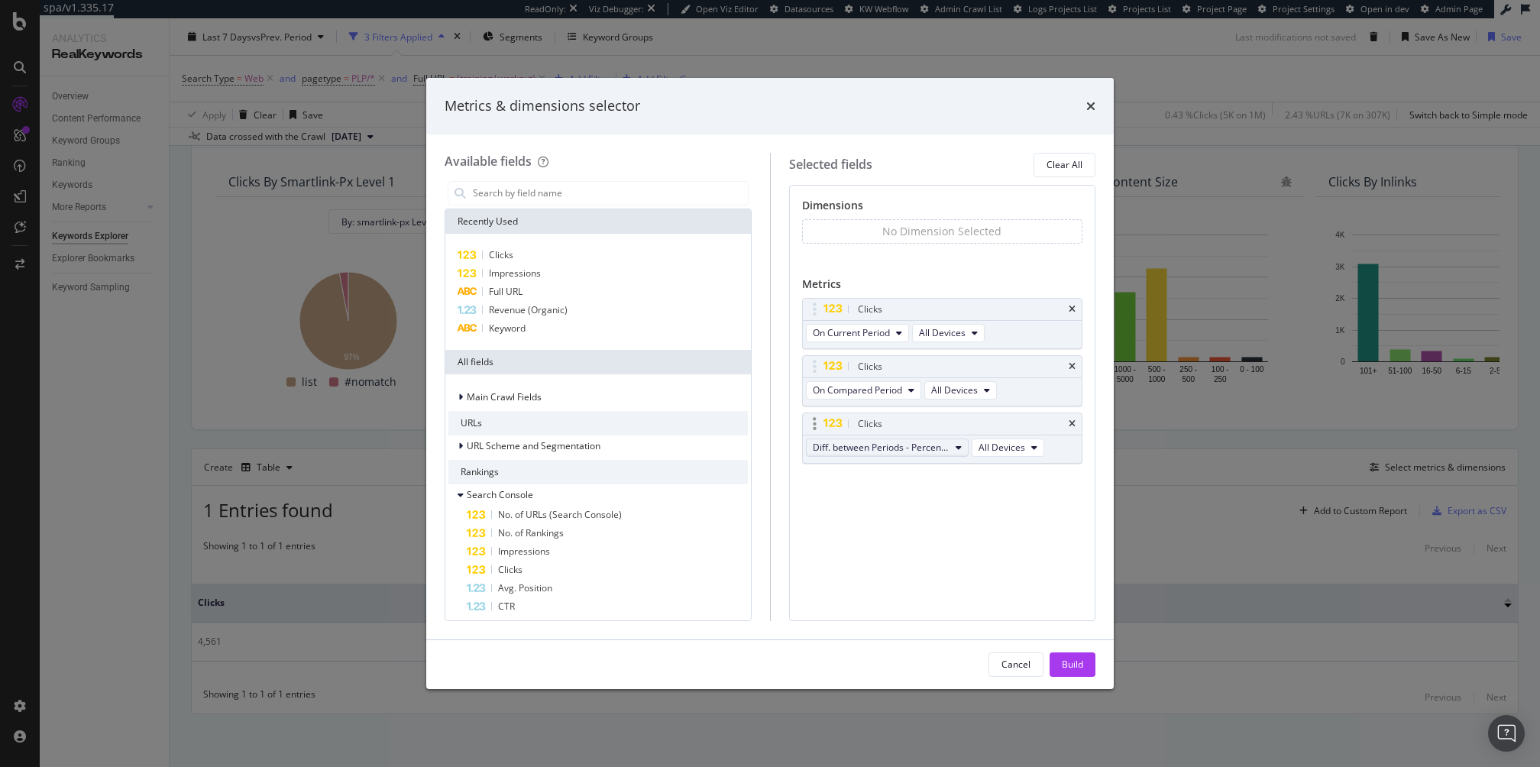
click at [944, 447] on span "Diff. between Periods - Percentage" at bounding box center [881, 447] width 137 height 13
click at [589, 267] on div "Impressions" at bounding box center [599, 273] width 300 height 18
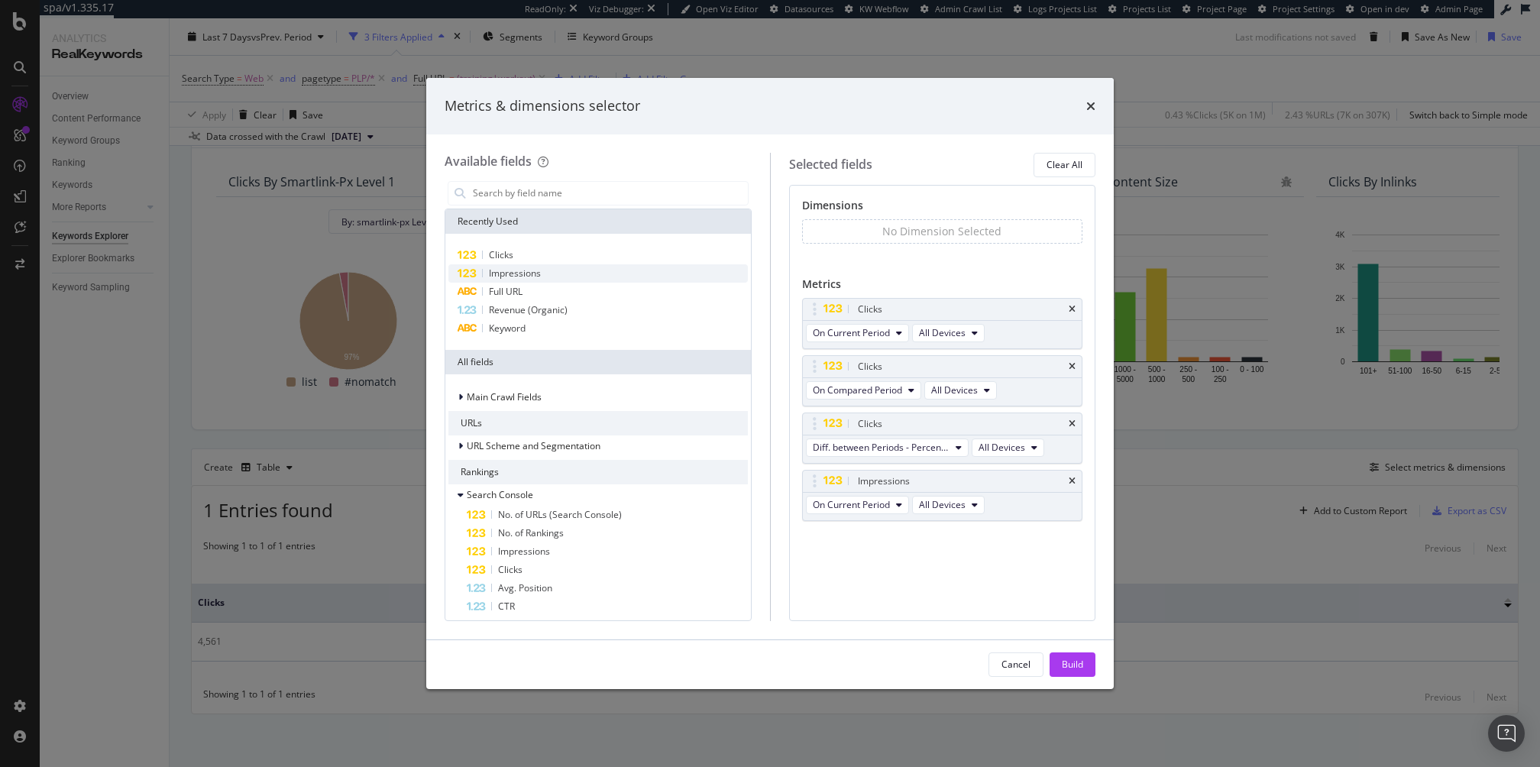
click at [589, 267] on div "Impressions" at bounding box center [599, 273] width 300 height 18
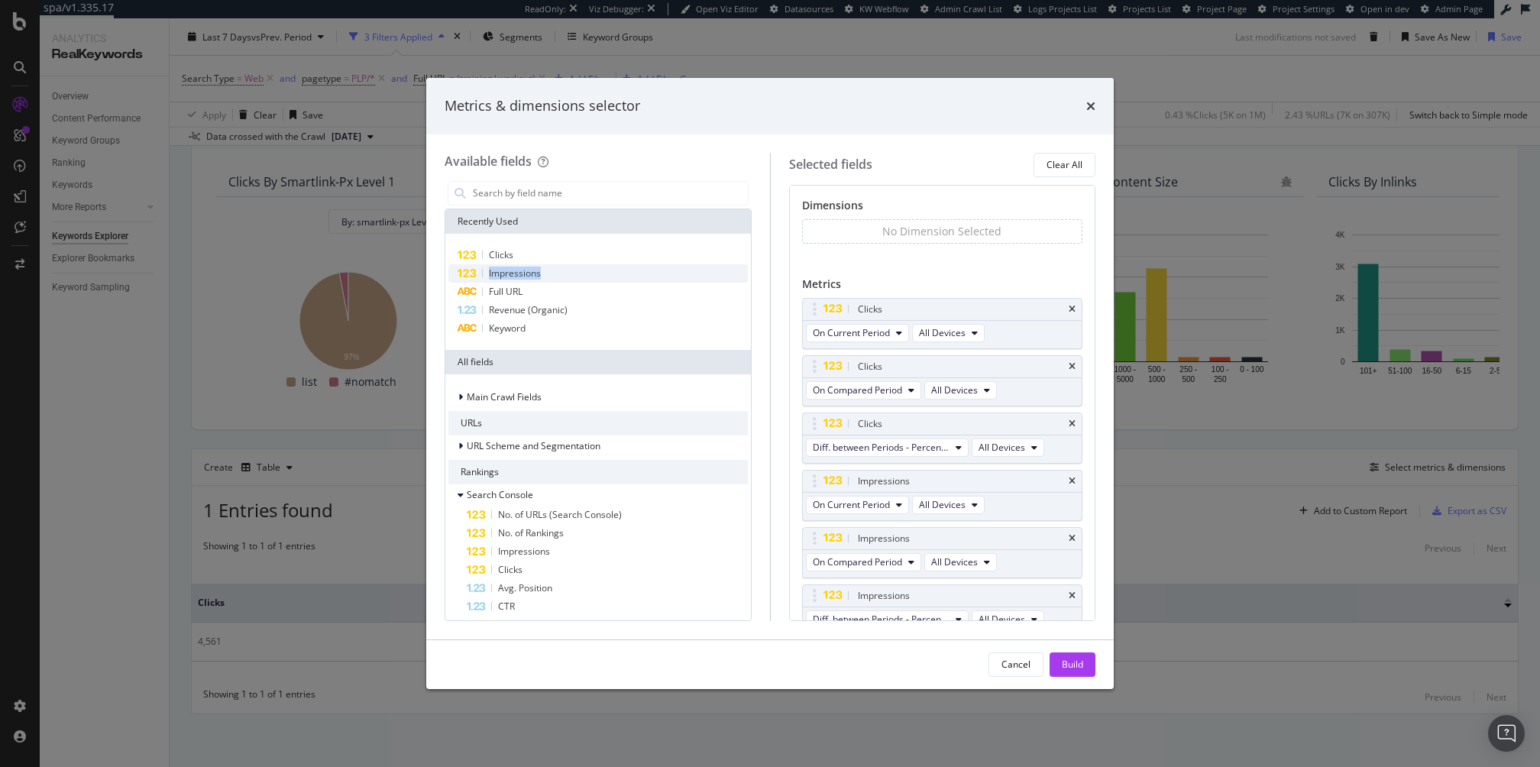
scroll to position [11, 0]
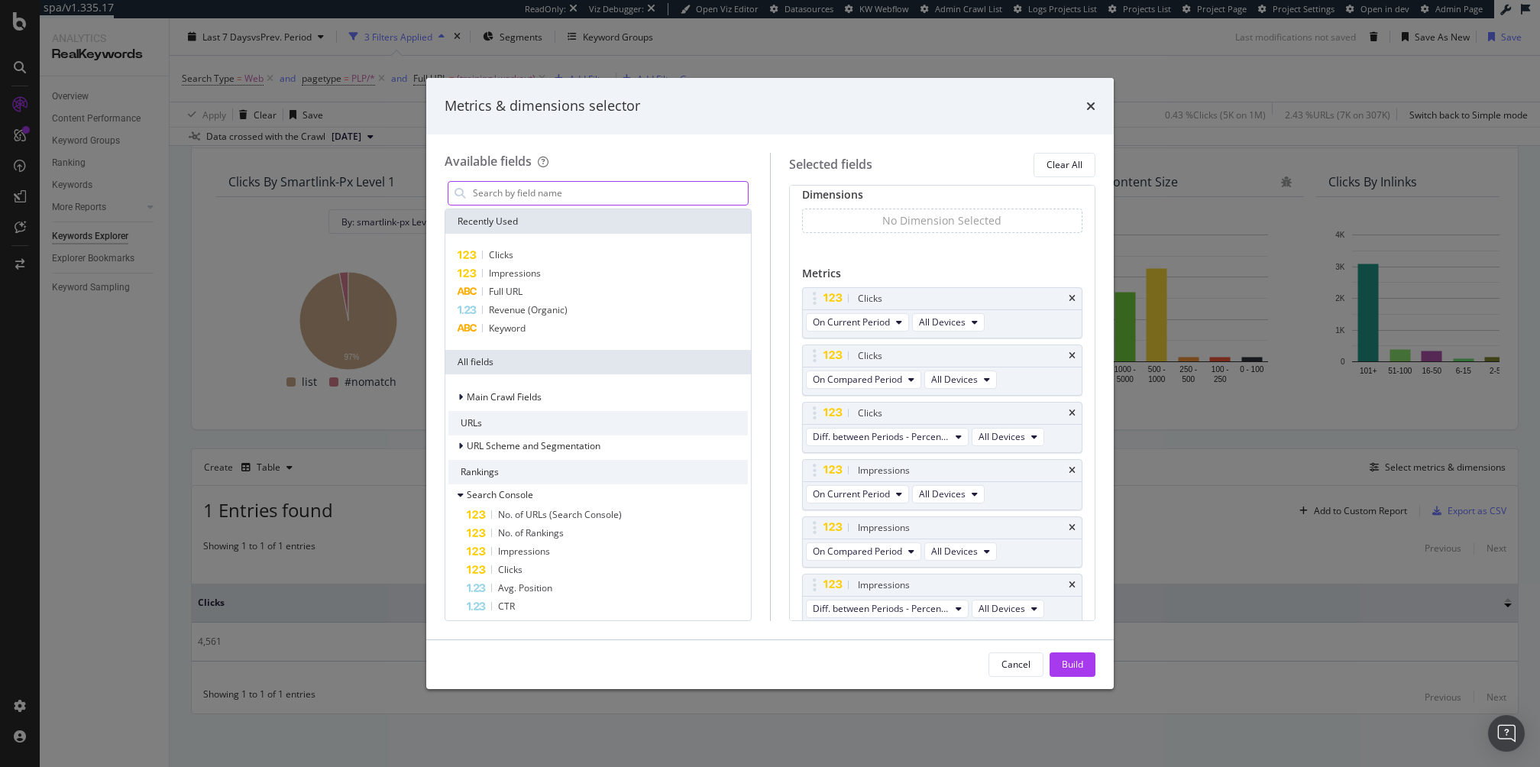
click at [585, 185] on input "modal" at bounding box center [609, 193] width 277 height 23
type input "keyword"
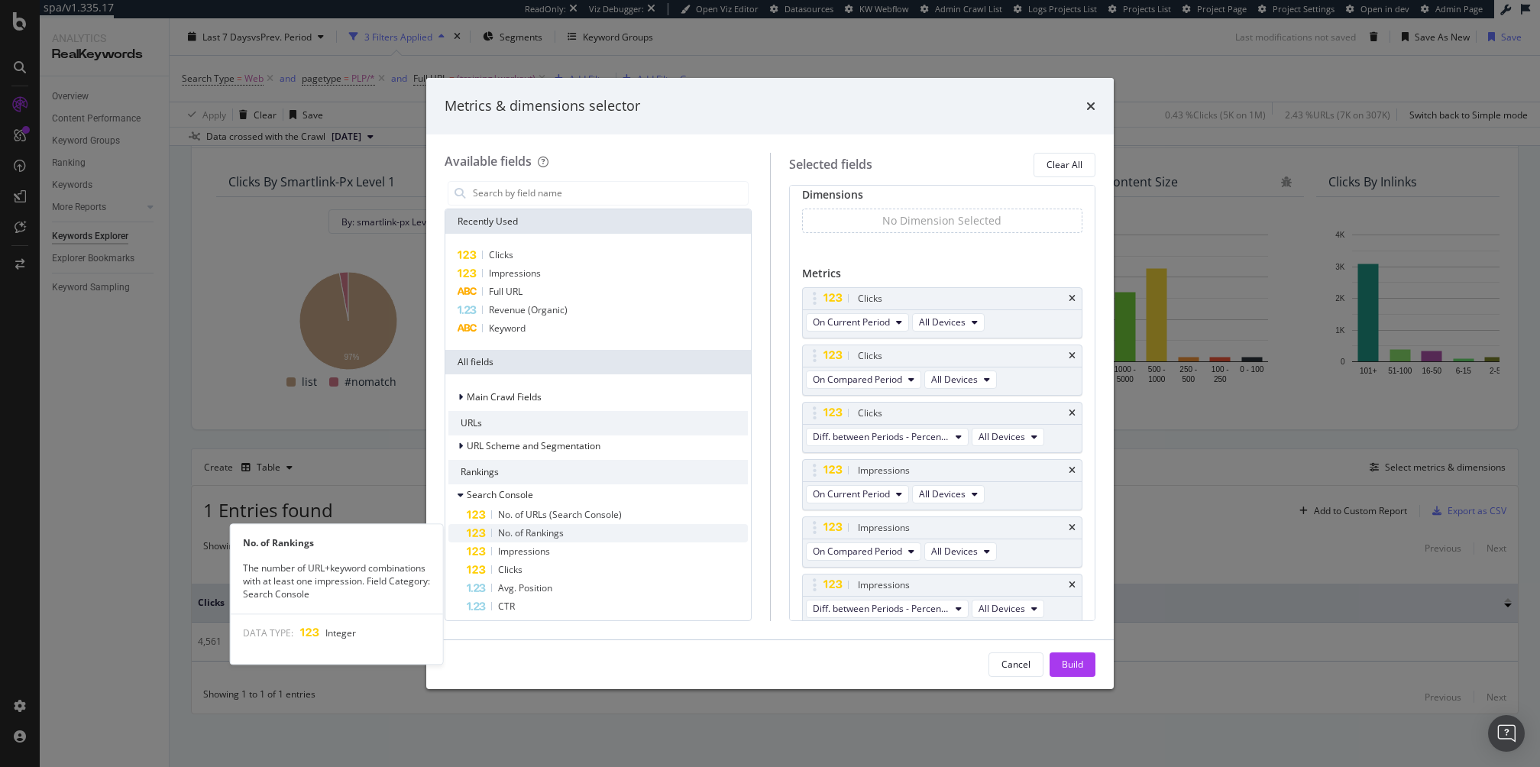
click at [588, 535] on div "No. of Rankings" at bounding box center [607, 533] width 281 height 18
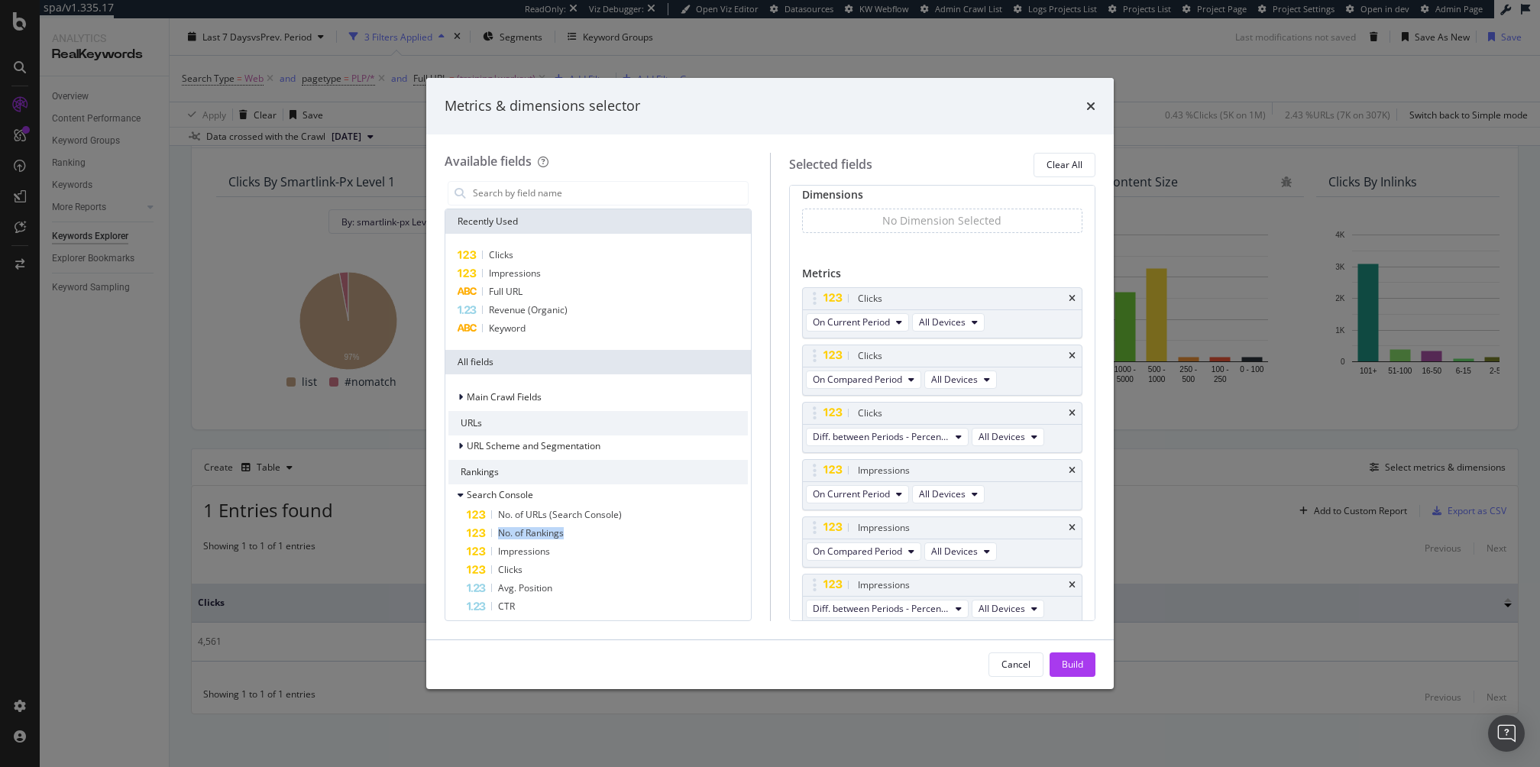
click at [588, 535] on div "No. of Rankings" at bounding box center [607, 533] width 281 height 18
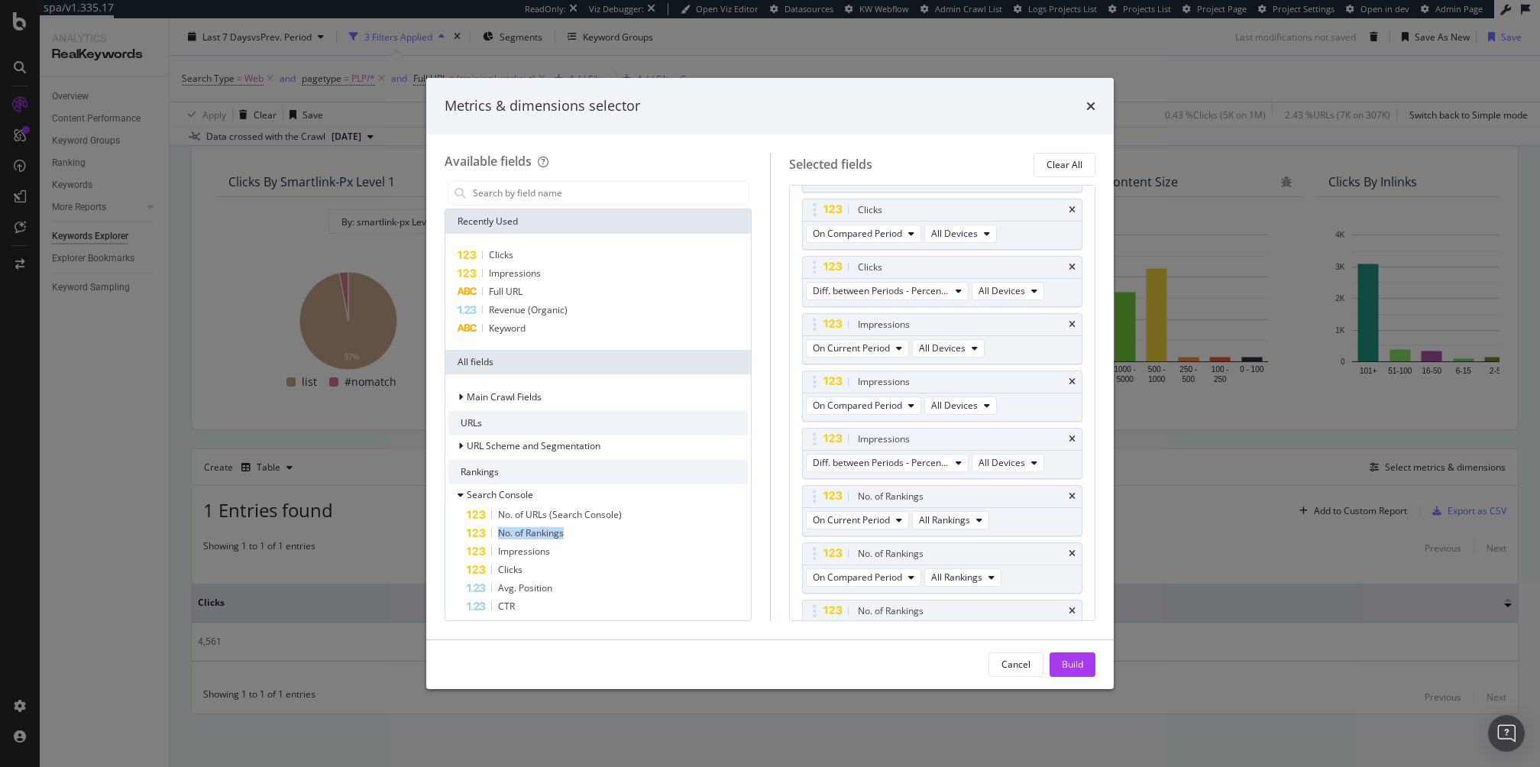
scroll to position [181, 0]
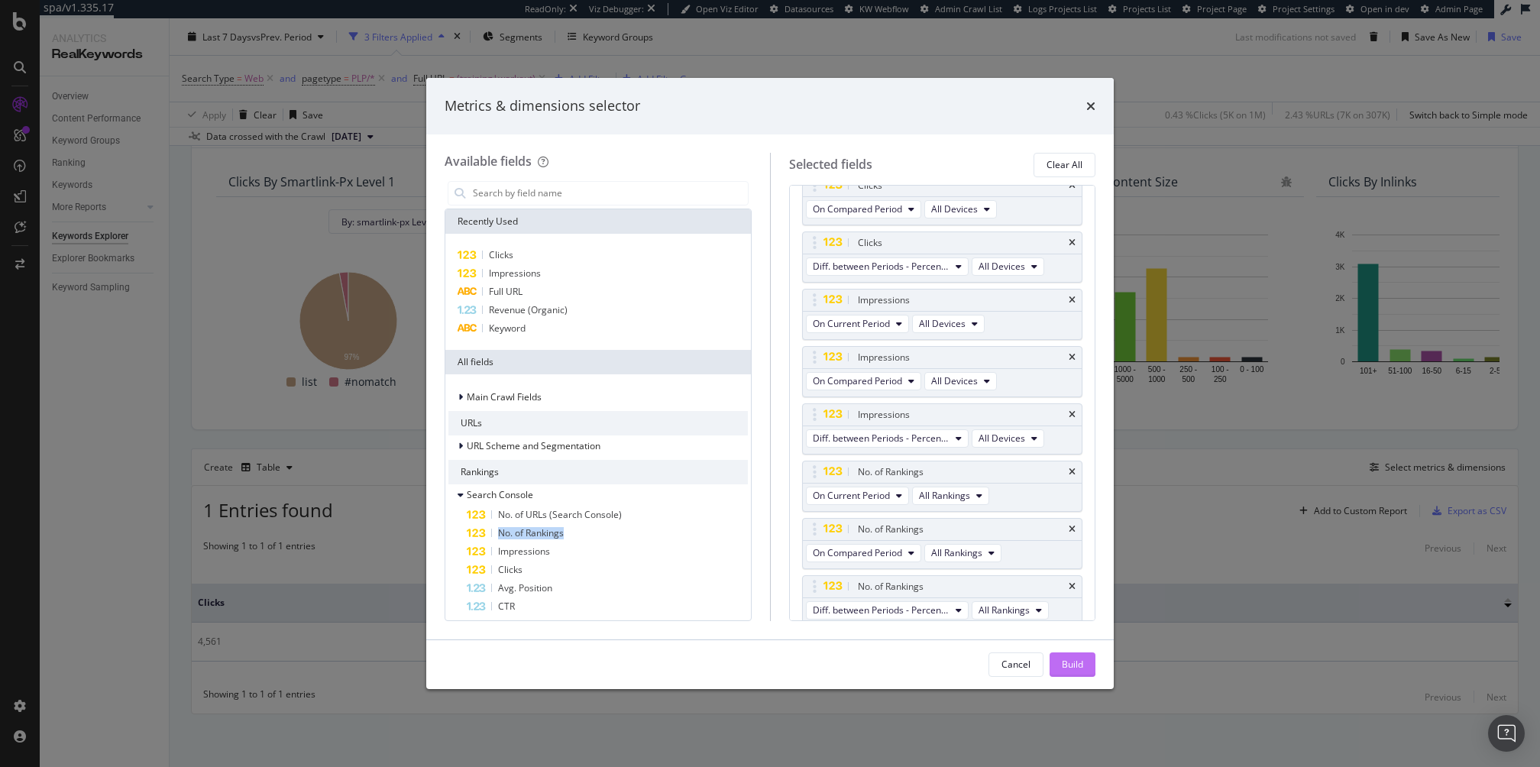
click at [1078, 575] on div "Build" at bounding box center [1072, 664] width 21 height 13
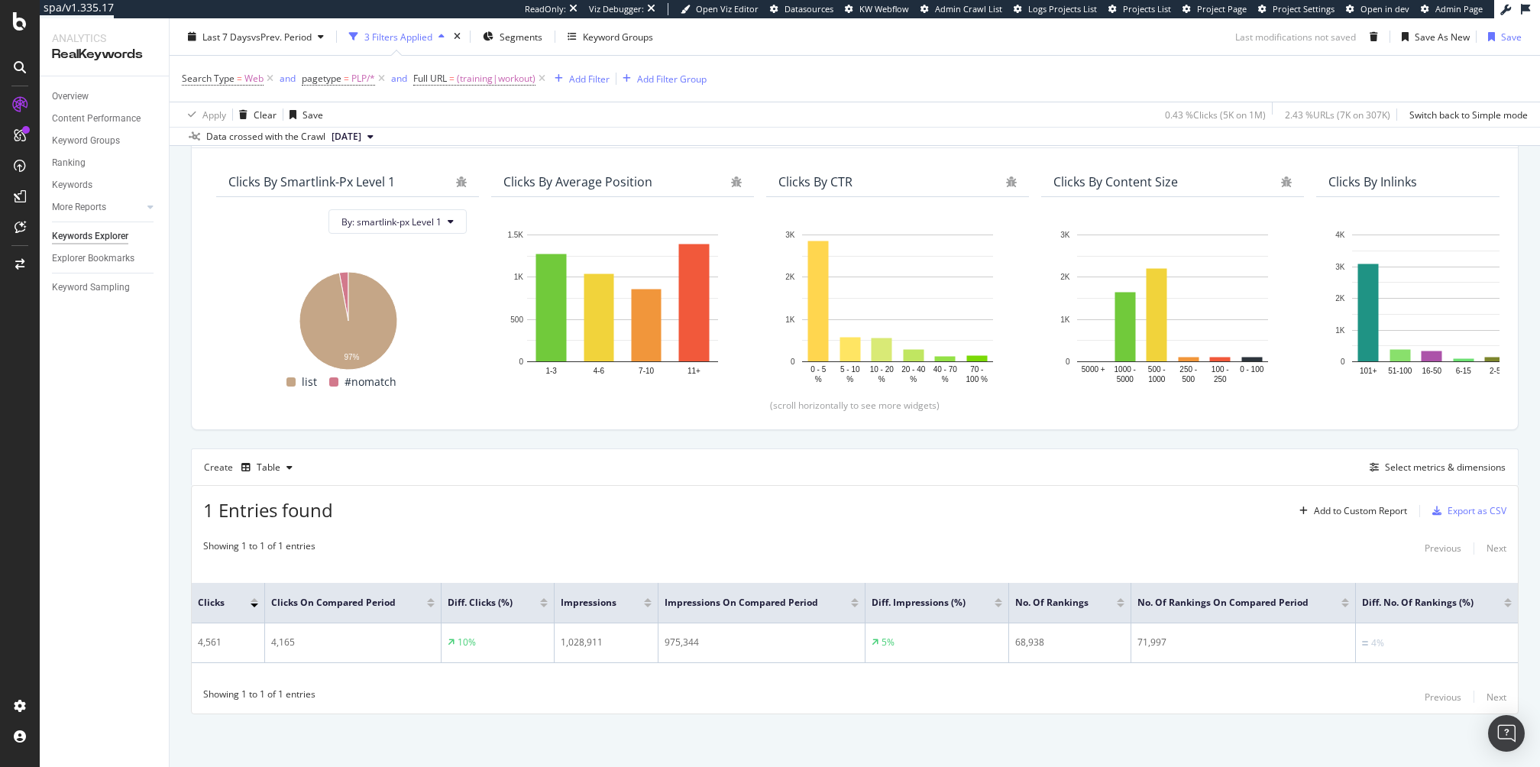
click at [121, 575] on div "Overview Content Performance Keyword Groups Ranking Keywords More Reports Count…" at bounding box center [104, 421] width 129 height 691
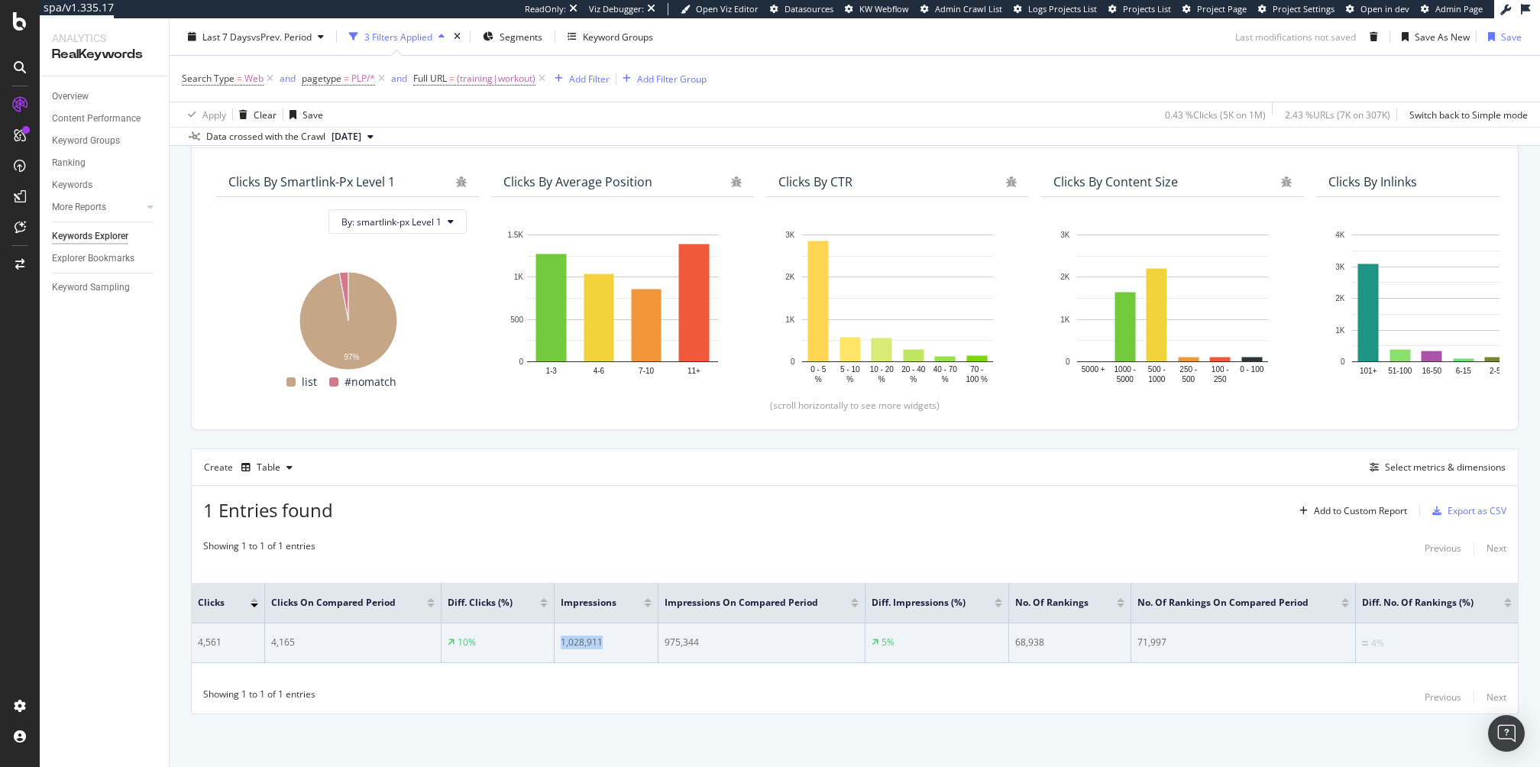
drag, startPoint x: 612, startPoint y: 642, endPoint x: 555, endPoint y: 642, distance: 57.3
click at [555, 575] on td "1,028,911" at bounding box center [607, 644] width 104 height 40
copy div "1,028,911"
click at [688, 575] on div "975,344" at bounding box center [761, 643] width 193 height 14
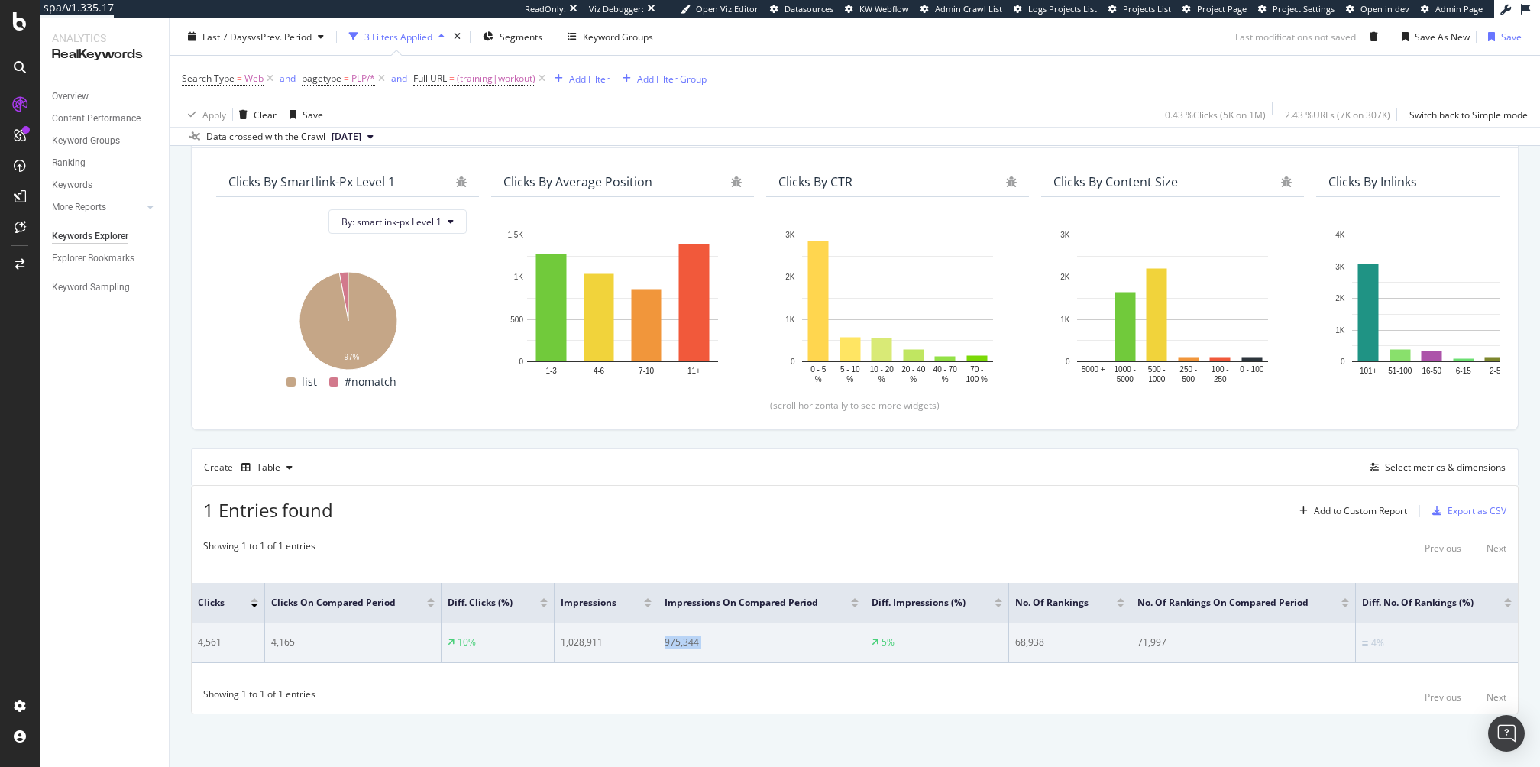
click at [688, 575] on div "975,344" at bounding box center [761, 643] width 193 height 14
copy tr "975,344"
click at [1155, 575] on div "71,997" at bounding box center [1244, 643] width 212 height 14
copy div "71,997"
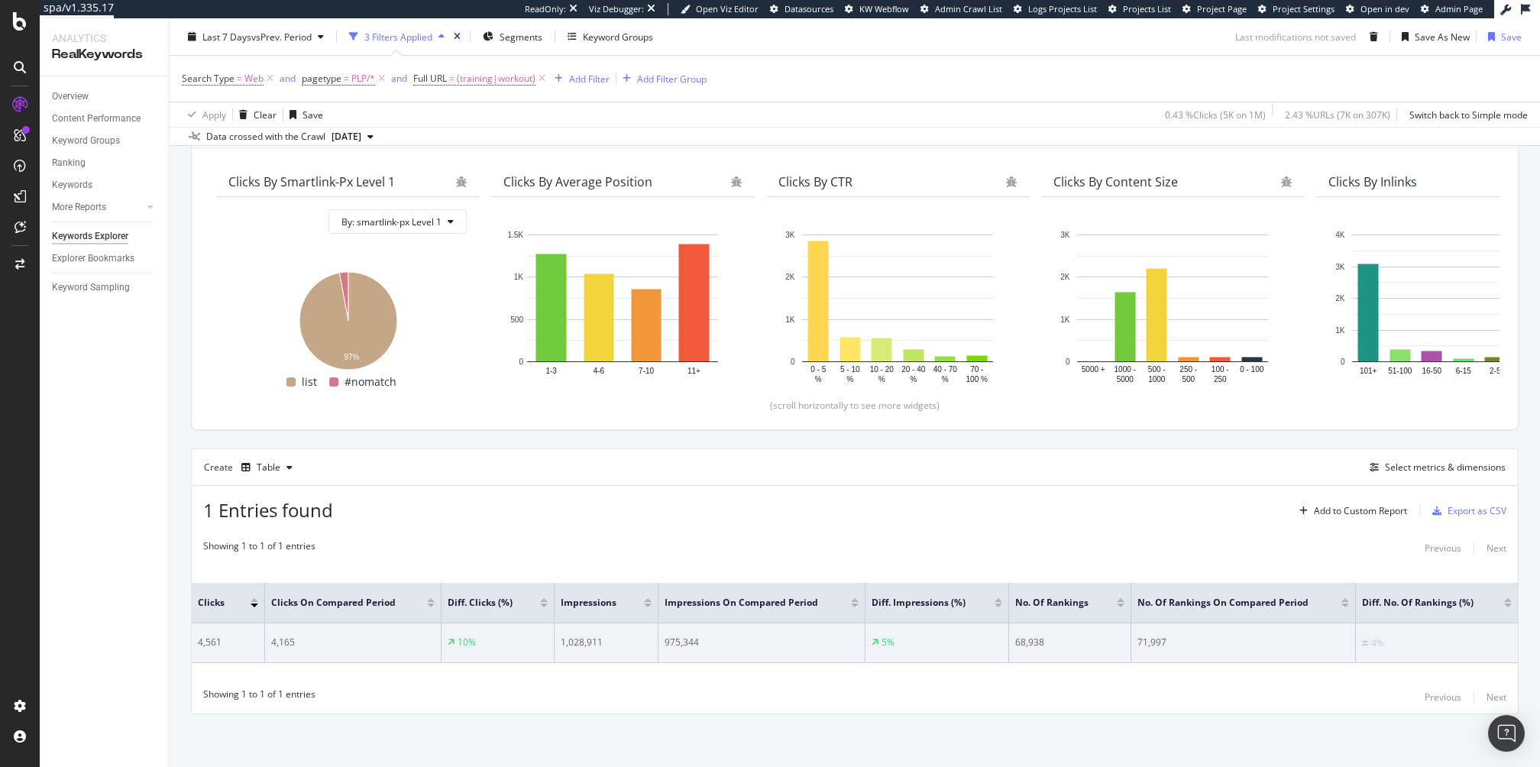
click at [1032, 575] on div "68,938" at bounding box center [1069, 643] width 109 height 14
copy div "68,938"
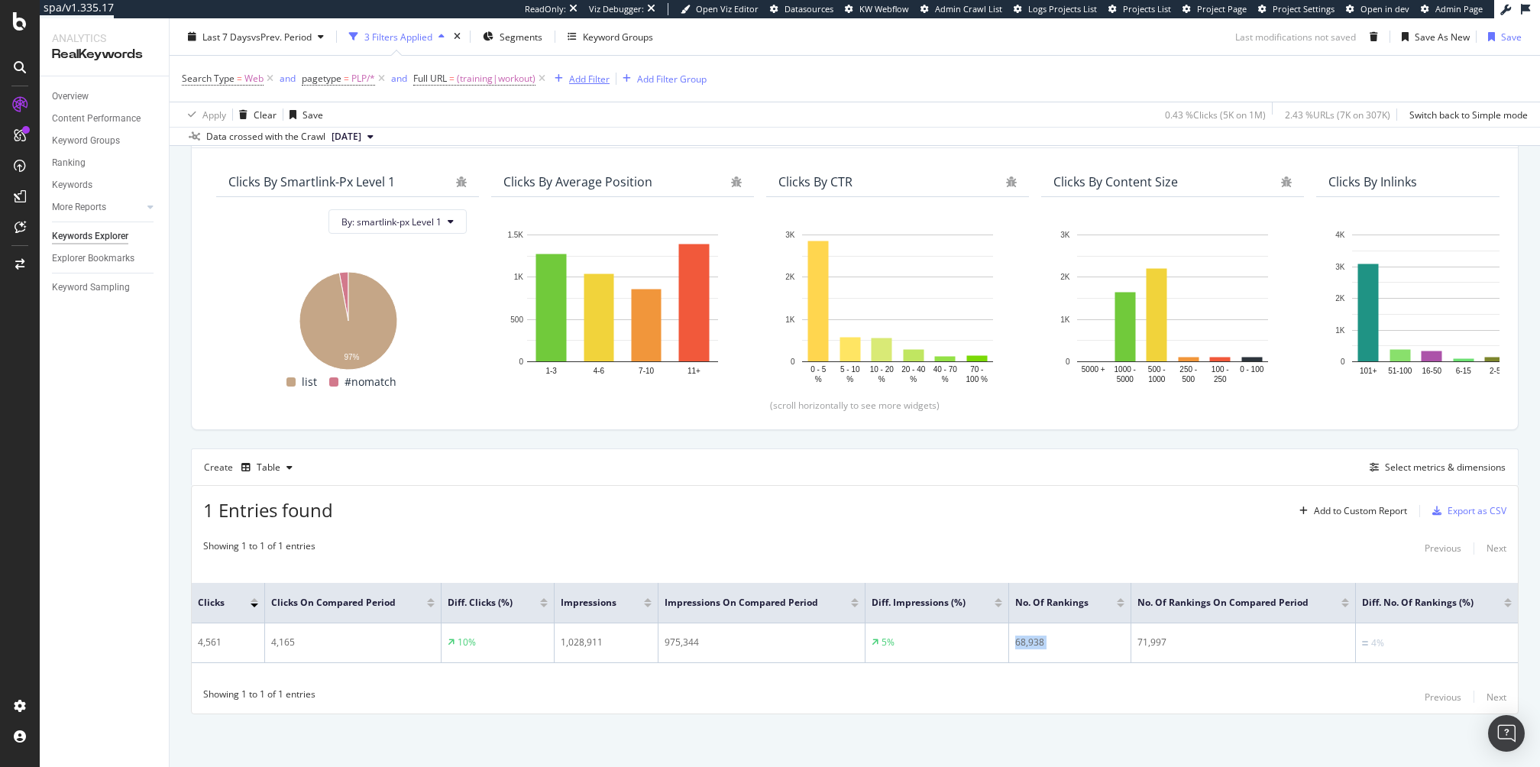
click at [591, 79] on div "Add Filter" at bounding box center [589, 78] width 40 height 13
click at [629, 189] on span "Branded" at bounding box center [631, 185] width 37 height 13
click at [577, 110] on div "Yes" at bounding box center [647, 117] width 168 height 24
click at [601, 170] on div "No" at bounding box center [649, 169] width 164 height 20
click at [709, 147] on div "Apply" at bounding box center [720, 149] width 24 height 13
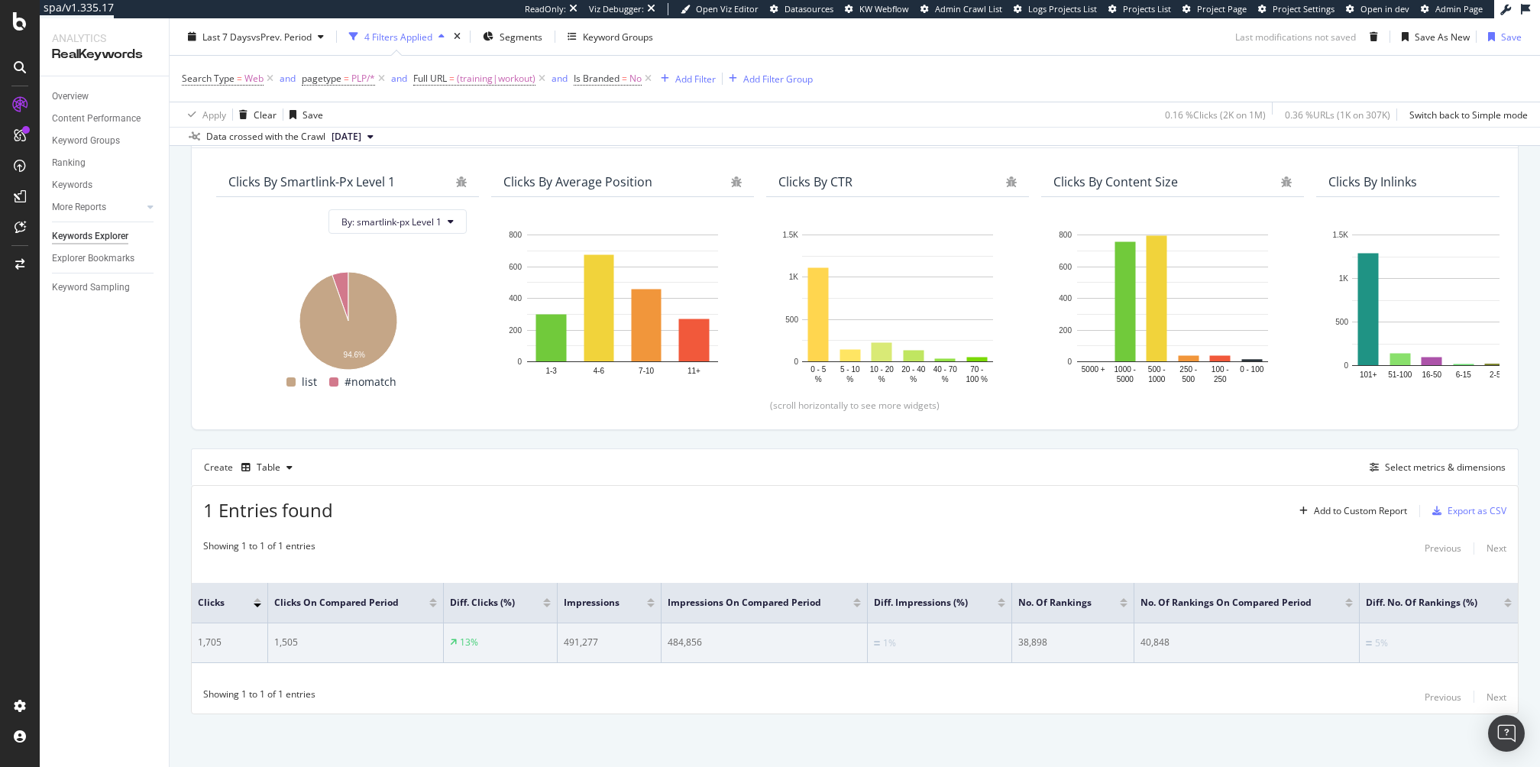
click at [214, 575] on div "1,705" at bounding box center [229, 643] width 63 height 14
copy div "1,705"
click at [287, 575] on div "1,505" at bounding box center [355, 643] width 163 height 14
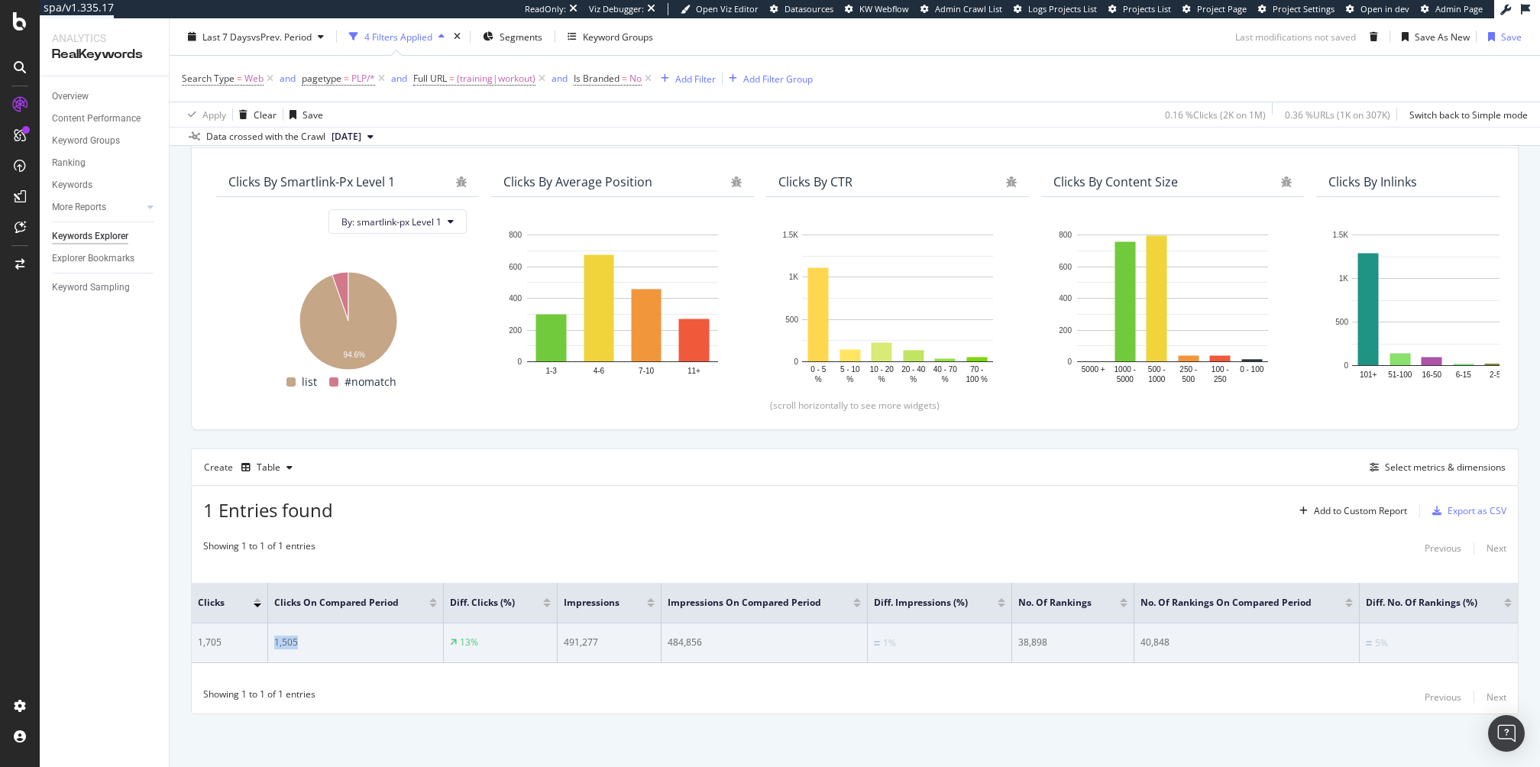
copy div "1,505"
